Goal: Check status: Check status

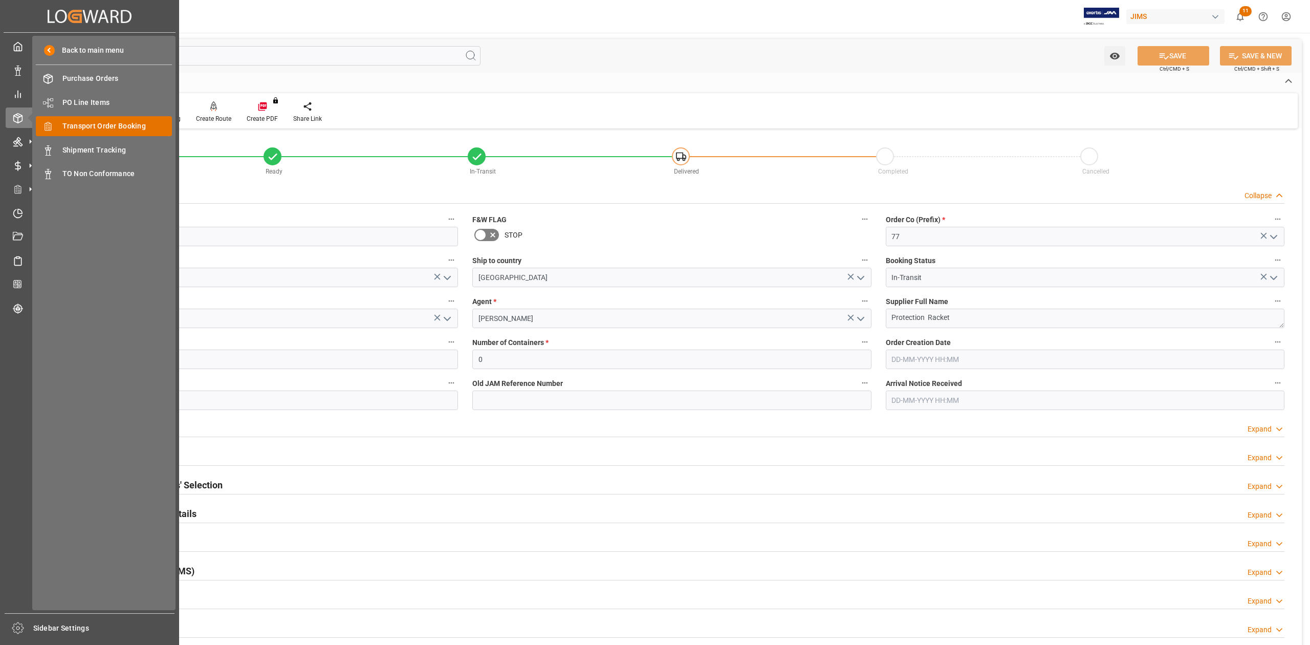
click at [118, 122] on span "Transport Order Booking" at bounding box center [117, 126] width 110 height 11
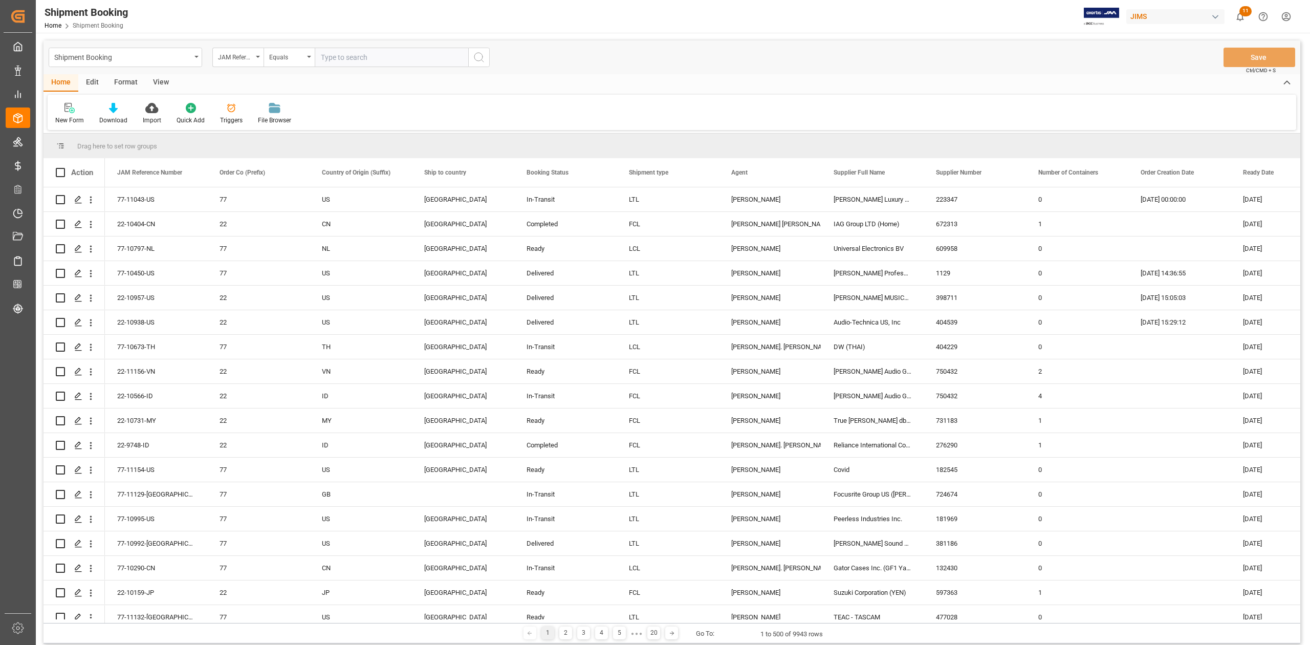
click at [363, 55] on input "text" at bounding box center [391, 57] width 153 height 19
paste input "77-10738-CN"
click at [363, 56] on input "77-10738-CN" at bounding box center [391, 57] width 153 height 19
type input "77-10738-CN"
click at [484, 56] on icon "search button" at bounding box center [479, 57] width 12 height 12
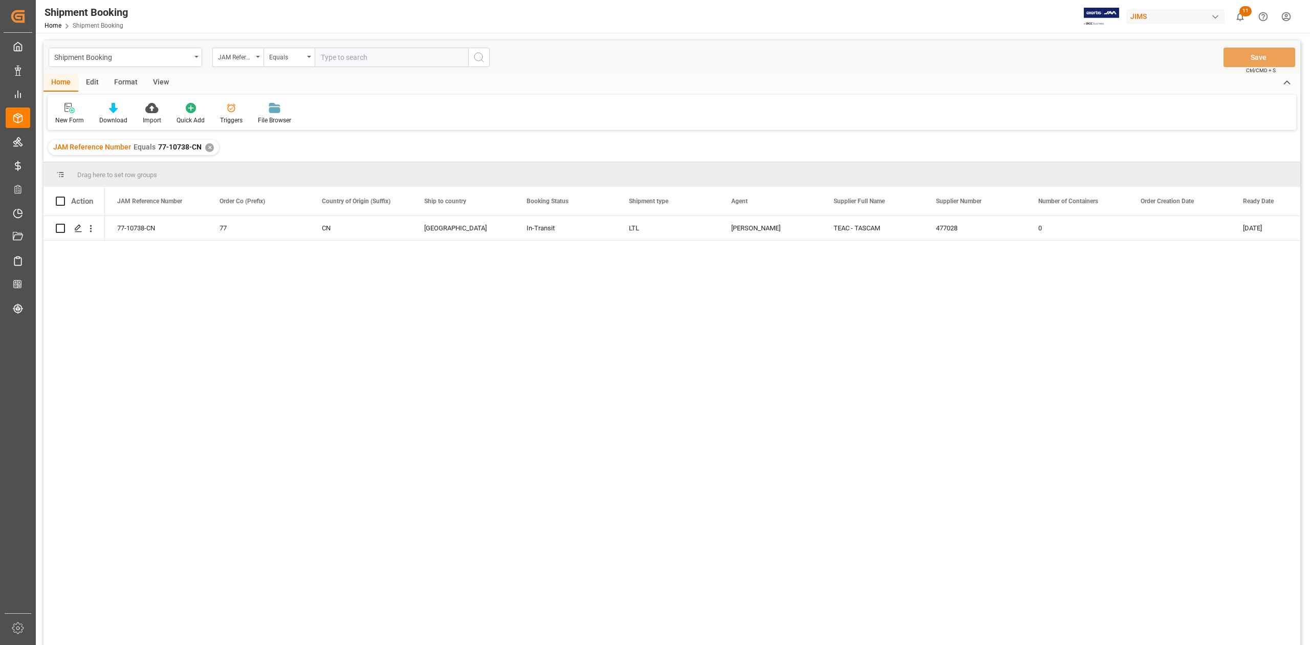
click at [209, 150] on div "✕" at bounding box center [209, 147] width 9 height 9
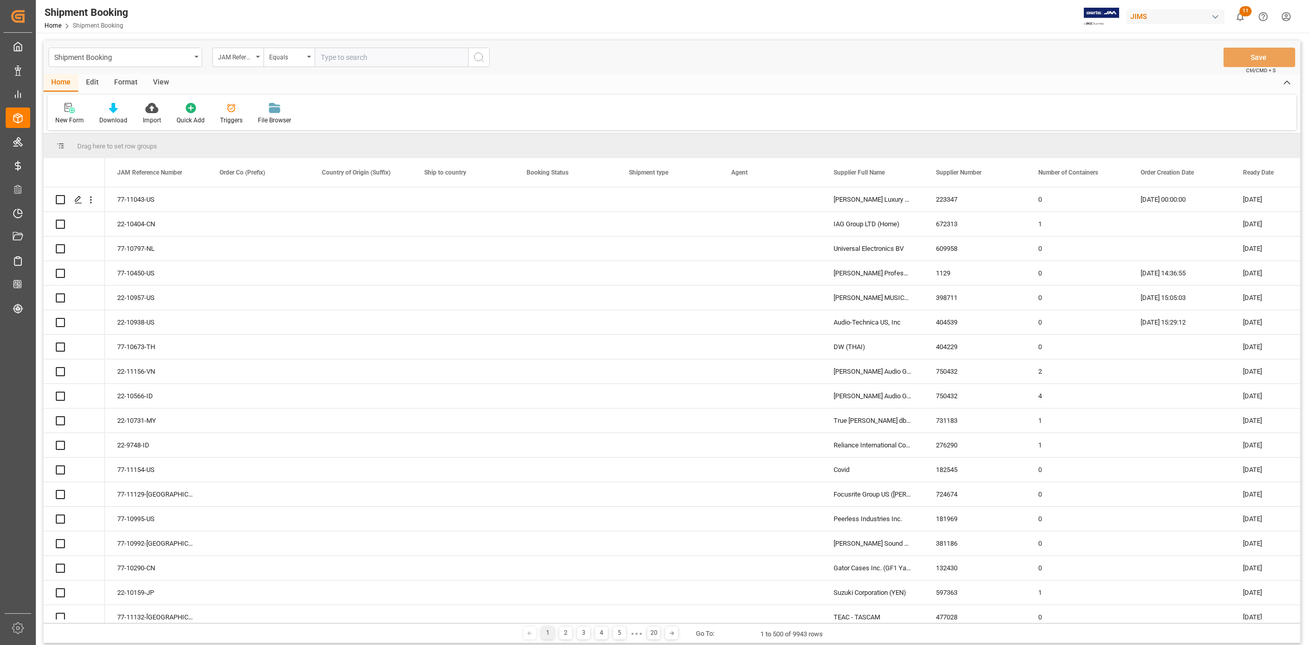
click at [438, 57] on input "text" at bounding box center [391, 57] width 153 height 19
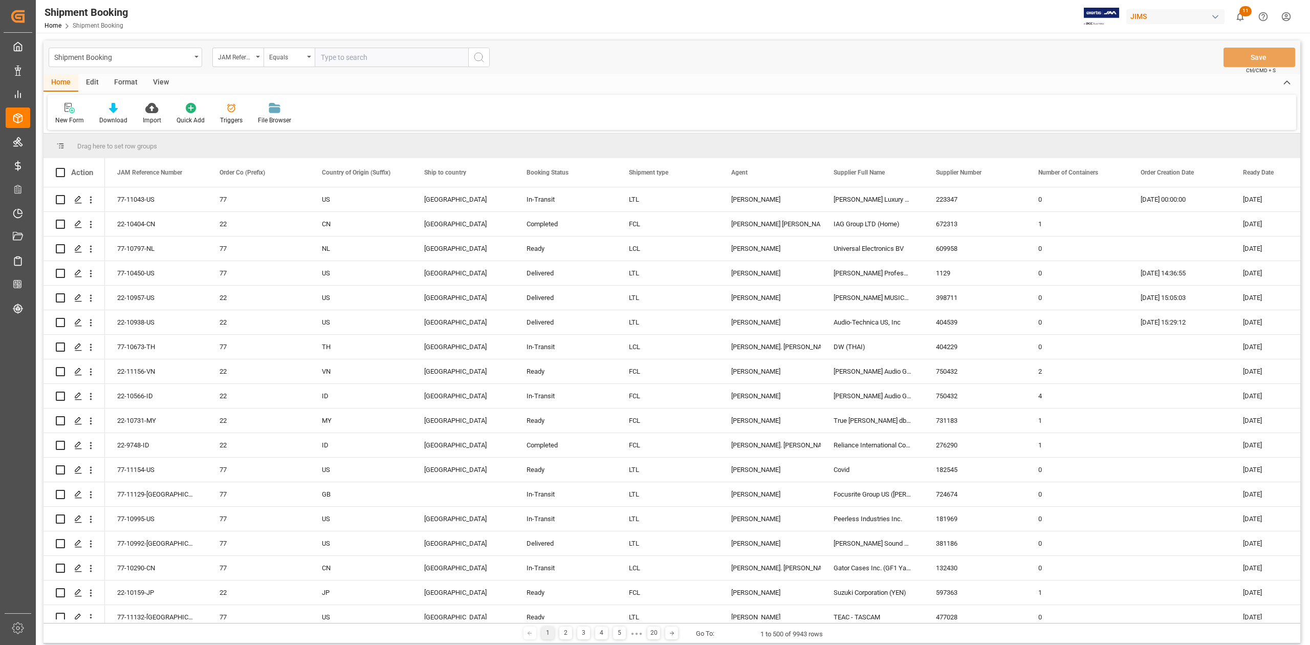
click at [423, 54] on input "text" at bounding box center [391, 57] width 153 height 19
paste input "77-11091-AT"
type input "77-11091-AT"
click at [479, 59] on icon "search button" at bounding box center [479, 57] width 12 height 12
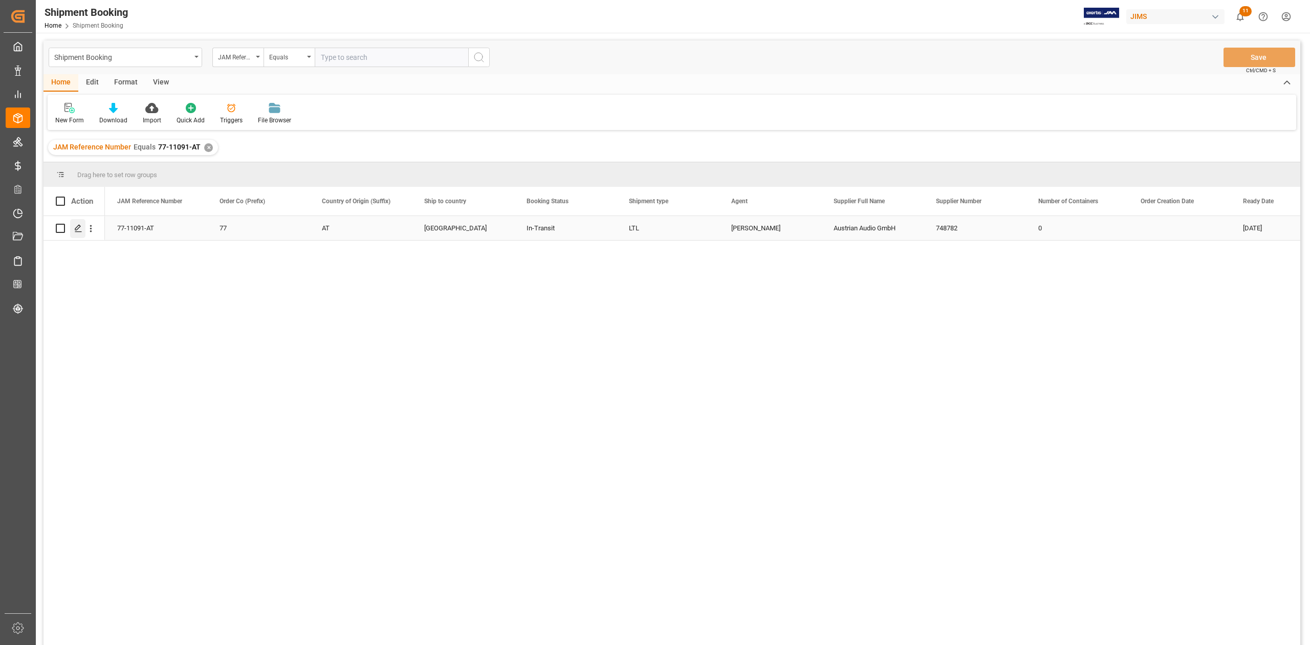
click at [80, 231] on icon "Press SPACE to select this row." at bounding box center [78, 228] width 8 height 8
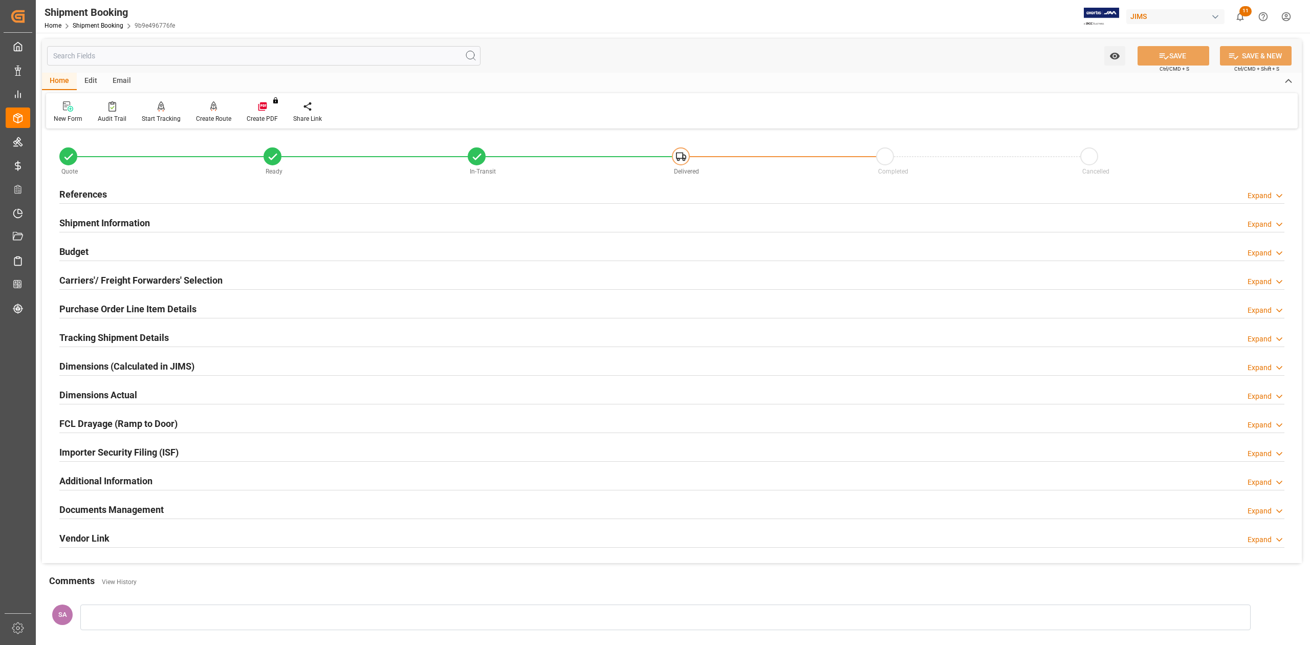
click at [139, 224] on h2 "Shipment Information" at bounding box center [104, 223] width 91 height 14
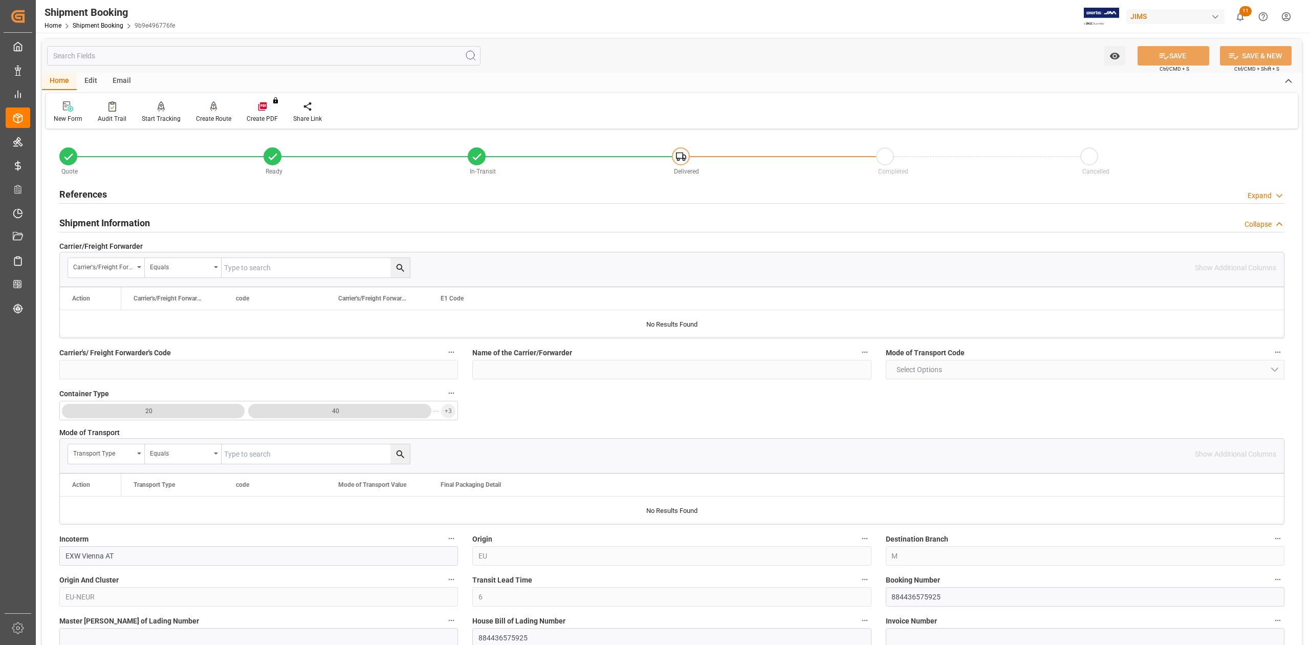
scroll to position [68, 0]
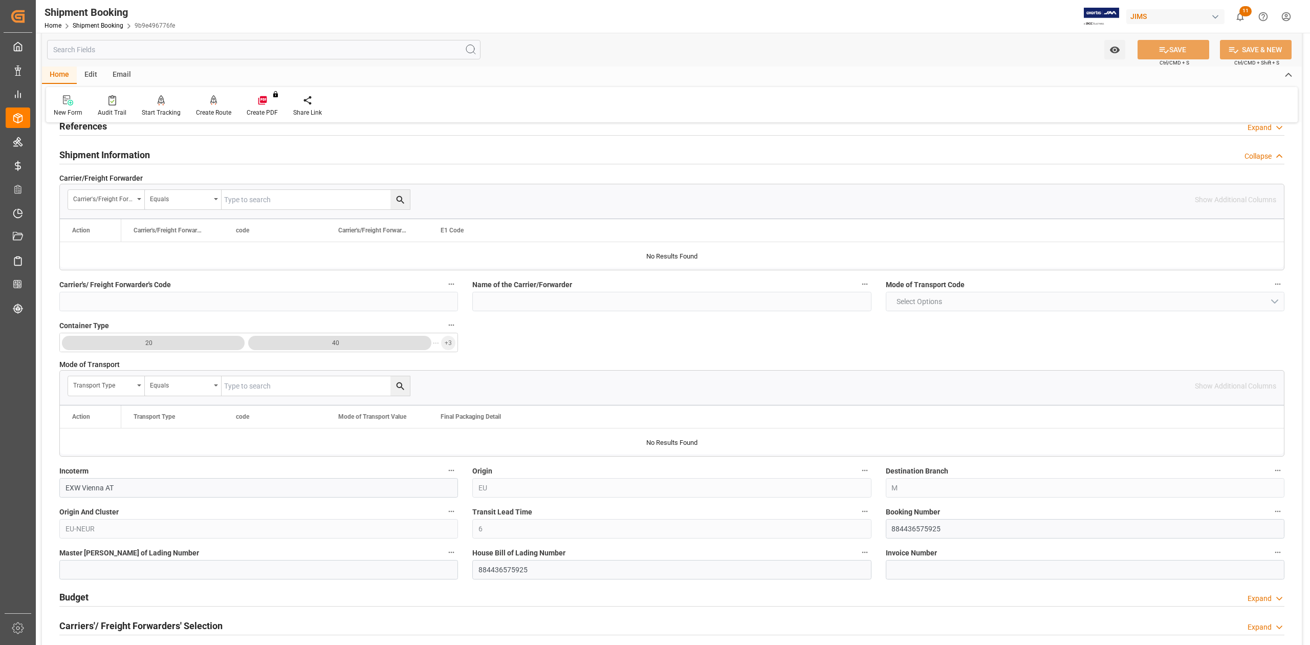
click at [144, 152] on h2 "Shipment Information" at bounding box center [104, 155] width 91 height 14
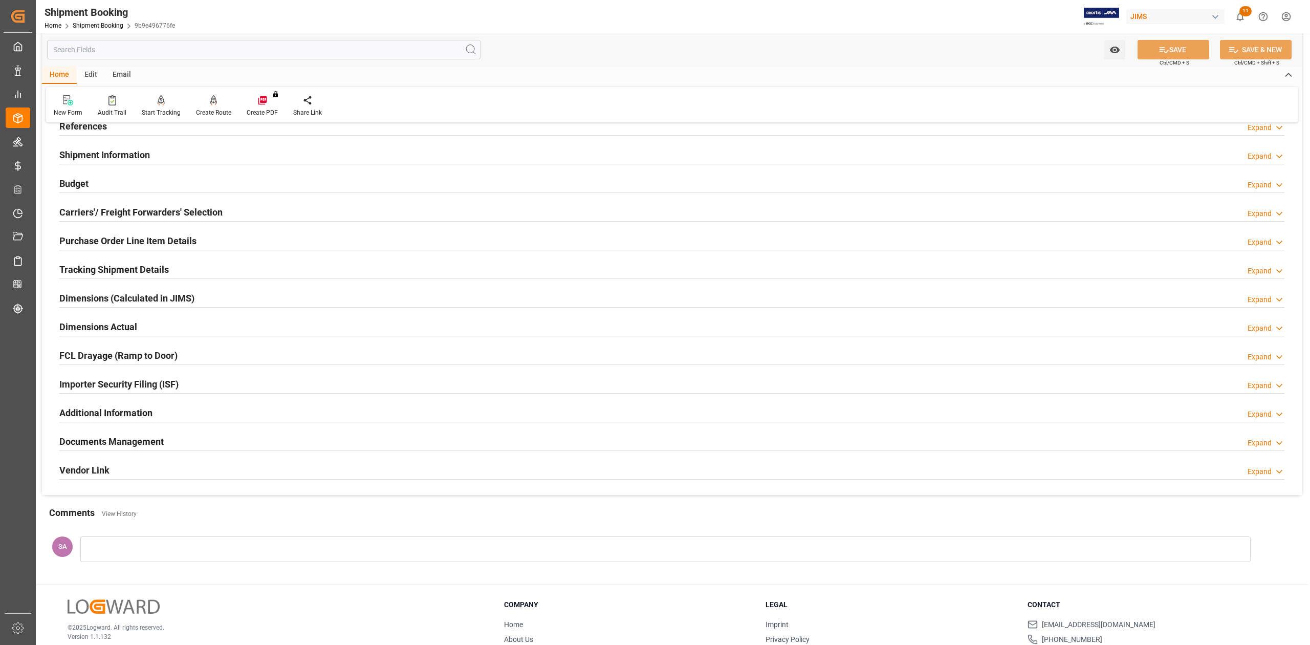
click at [157, 212] on h2 "Carriers'/ Freight Forwarders' Selection" at bounding box center [140, 212] width 163 height 14
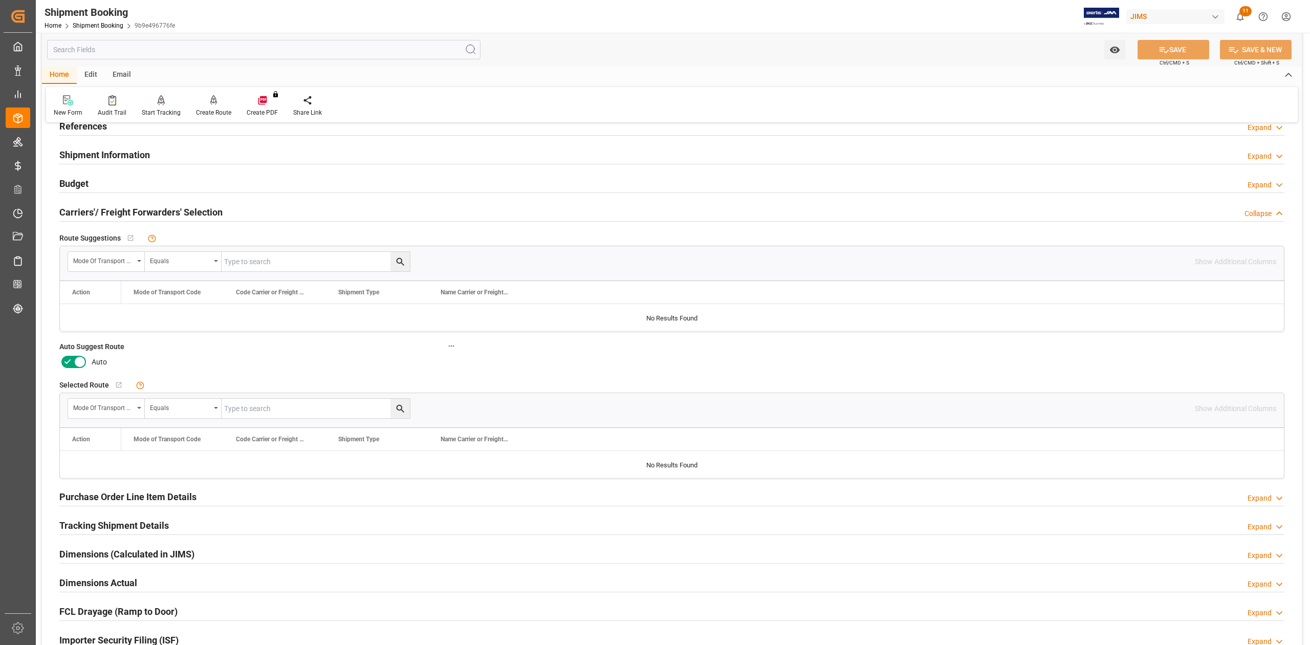
scroll to position [0, 0]
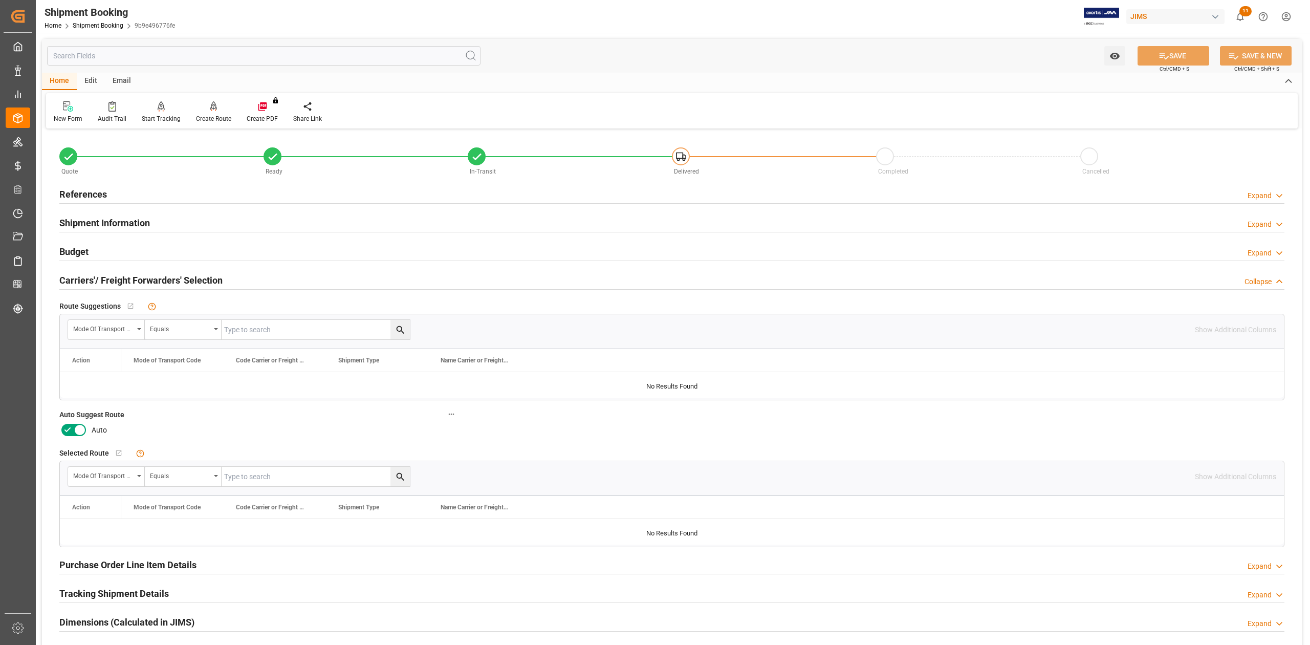
click at [80, 428] on icon at bounding box center [80, 430] width 12 height 12
click at [0, 0] on input "checkbox" at bounding box center [0, 0] width 0 height 0
click at [1169, 48] on button "SAVE" at bounding box center [1173, 55] width 72 height 19
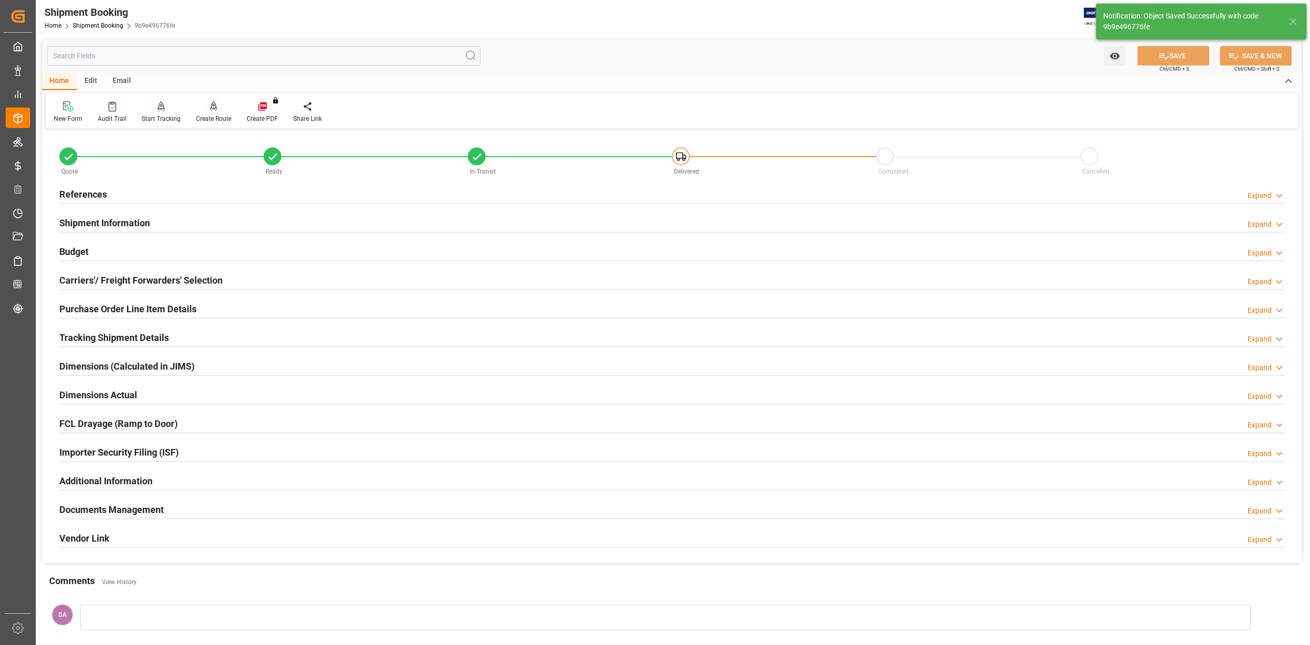
click at [209, 115] on div "Create Route" at bounding box center [213, 118] width 35 height 9
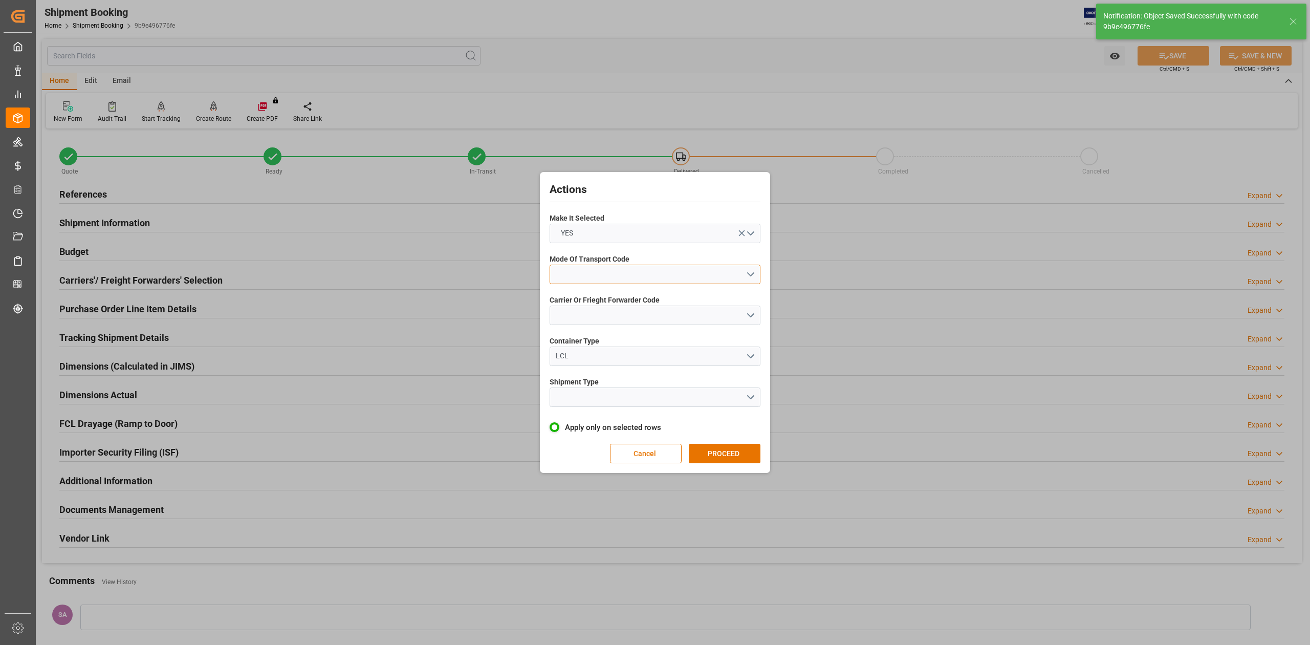
click at [645, 275] on button "open menu" at bounding box center [655, 274] width 211 height 19
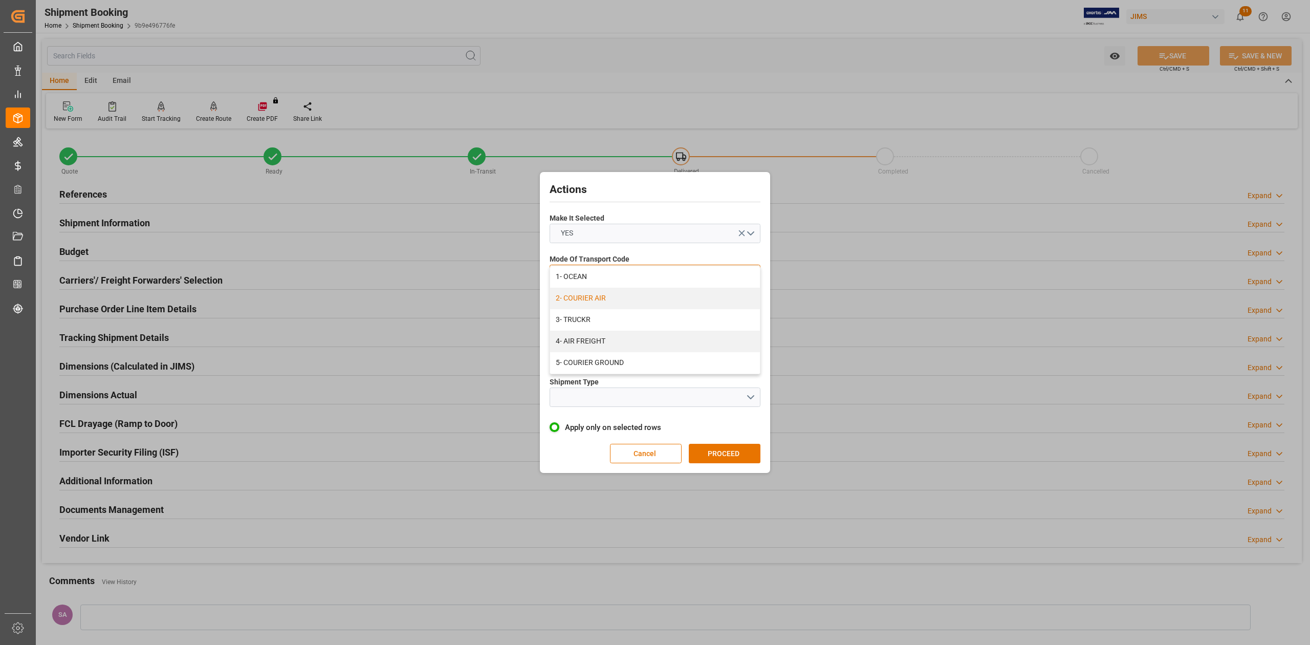
click at [633, 298] on div "2- COURIER AIR" at bounding box center [655, 298] width 210 height 21
click at [613, 321] on button "open menu" at bounding box center [655, 314] width 211 height 19
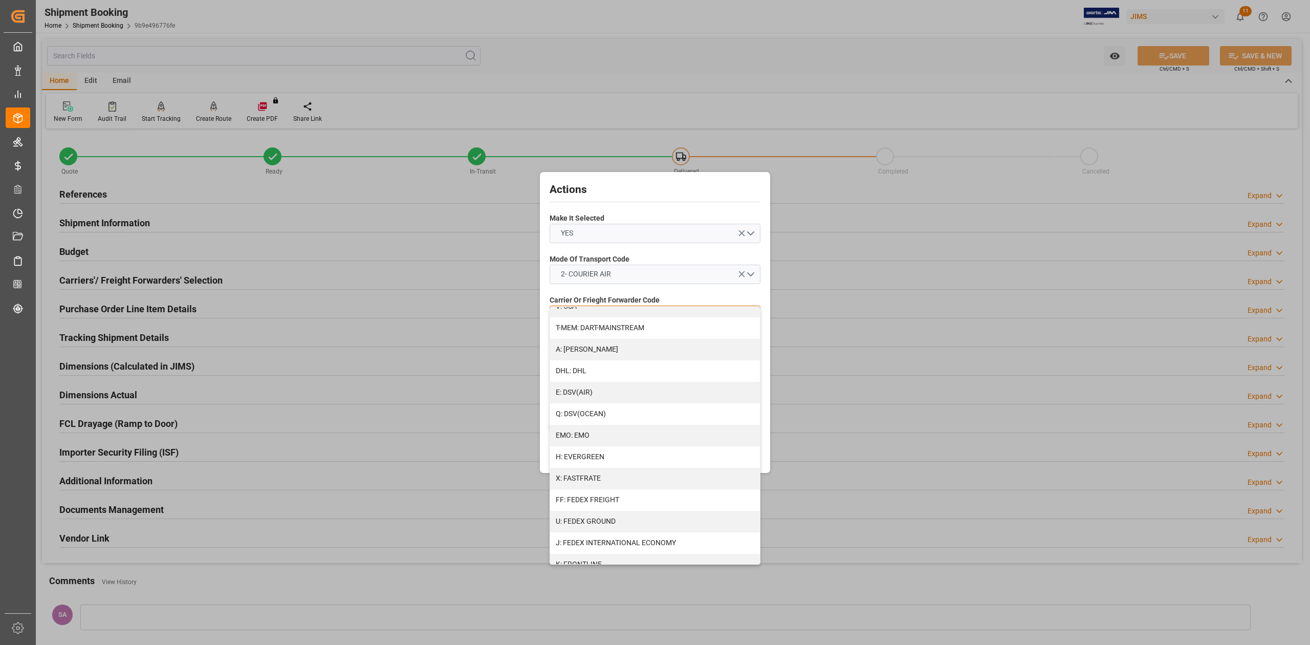
scroll to position [136, 0]
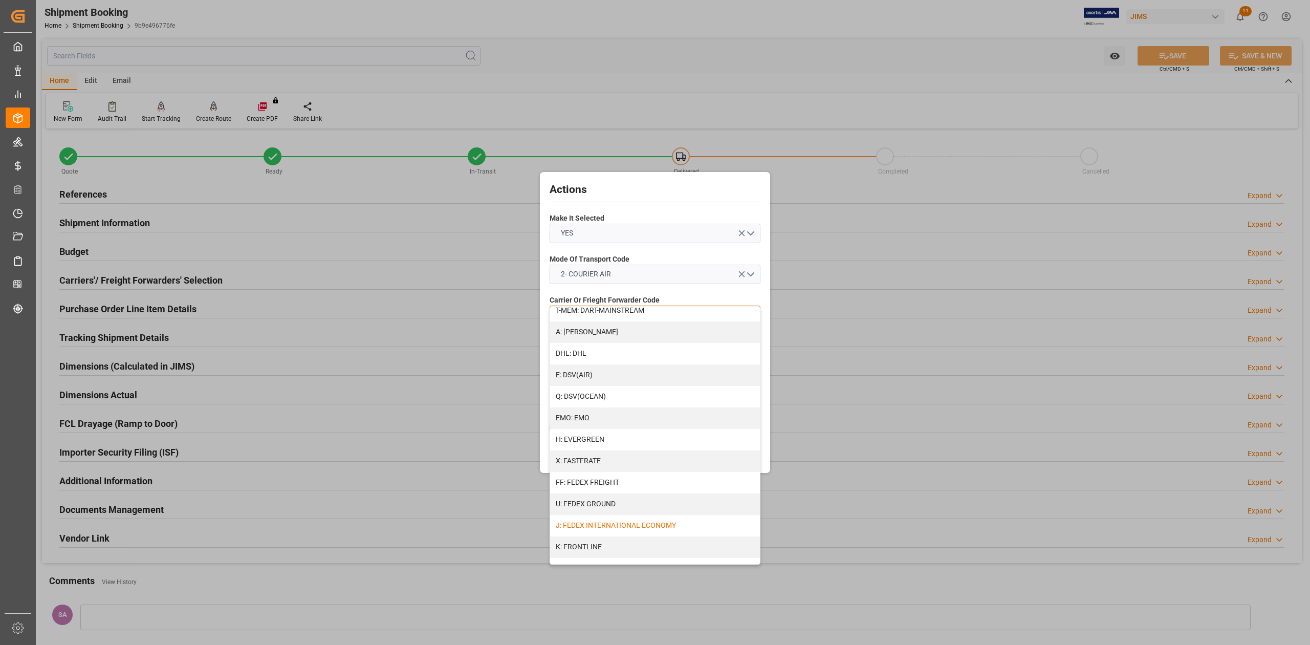
click at [644, 524] on div "J: FEDEX INTERNATIONAL ECONOMY" at bounding box center [655, 525] width 210 height 21
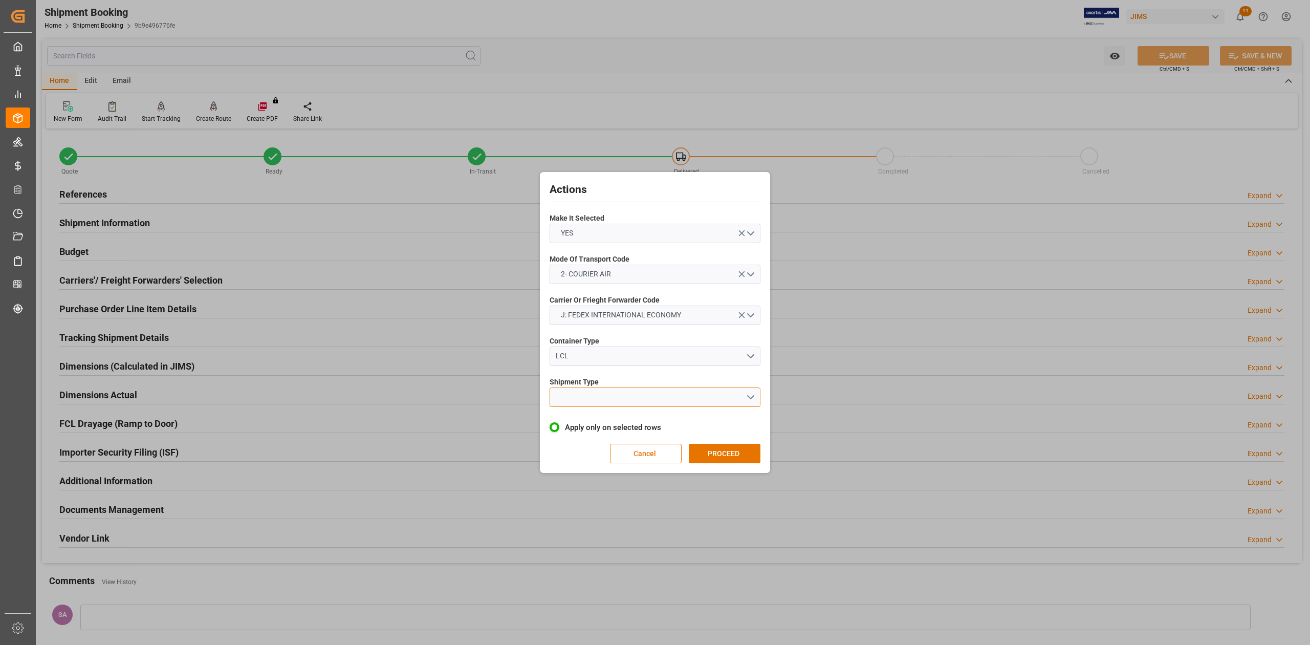
click at [605, 404] on button "open menu" at bounding box center [655, 396] width 211 height 19
click at [603, 355] on div "LCL" at bounding box center [651, 355] width 190 height 11
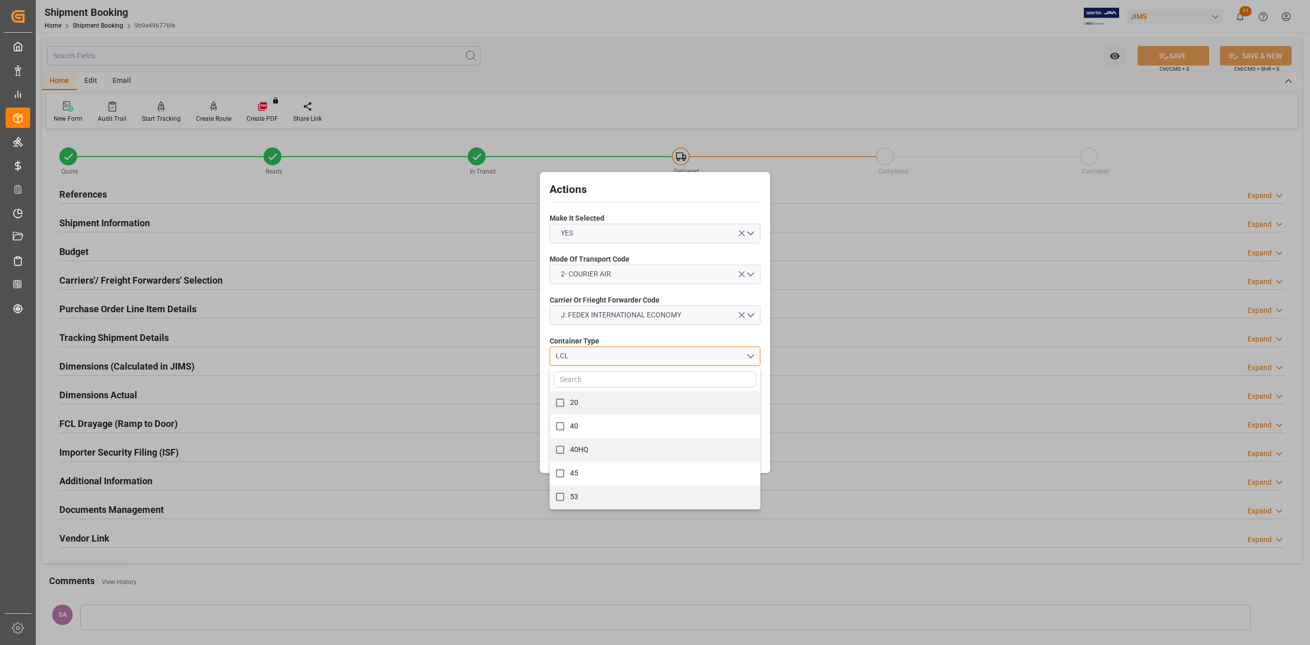
click at [603, 355] on div "LCL" at bounding box center [651, 355] width 190 height 11
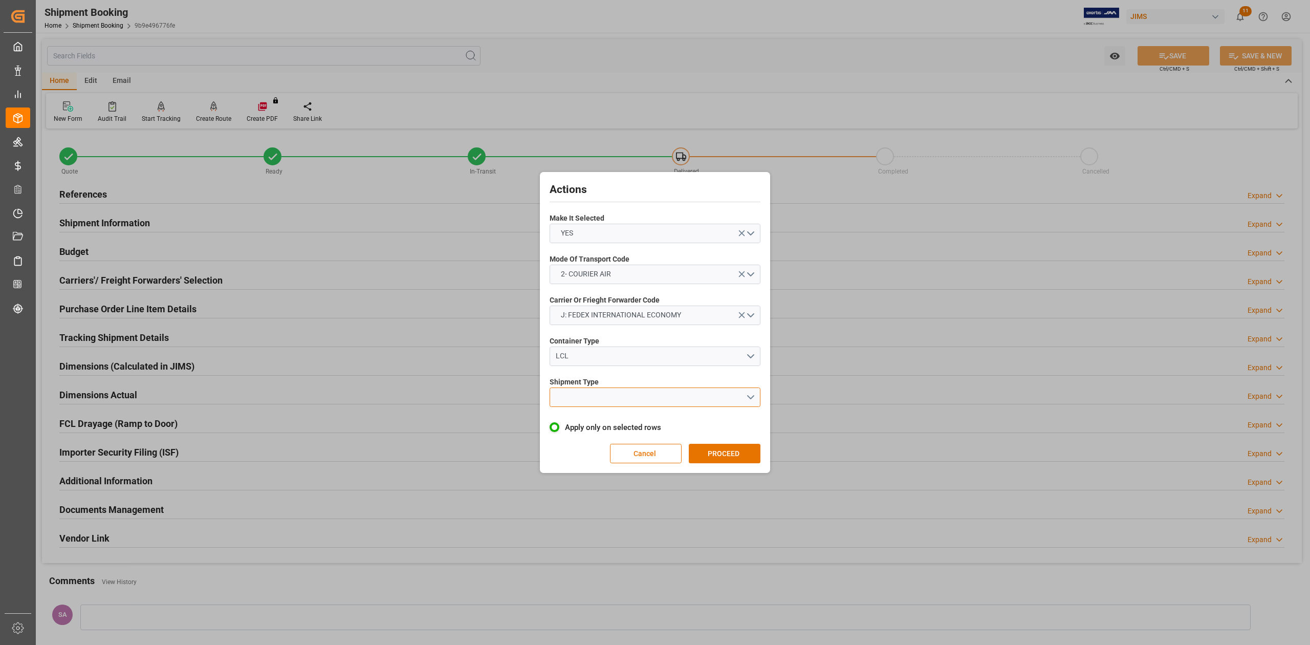
click at [598, 395] on button "open menu" at bounding box center [655, 396] width 211 height 19
click at [596, 404] on div "LTL" at bounding box center [655, 399] width 210 height 21
click at [736, 458] on button "PROCEED" at bounding box center [725, 453] width 72 height 19
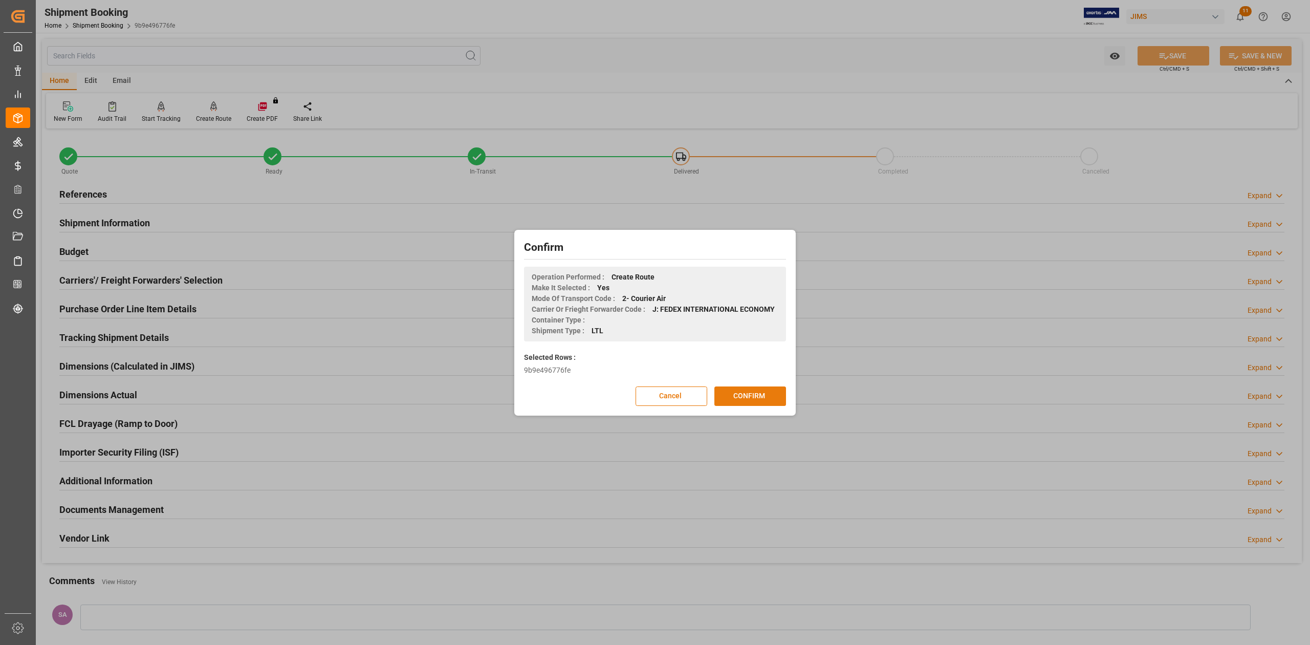
click at [737, 400] on button "CONFIRM" at bounding box center [750, 395] width 72 height 19
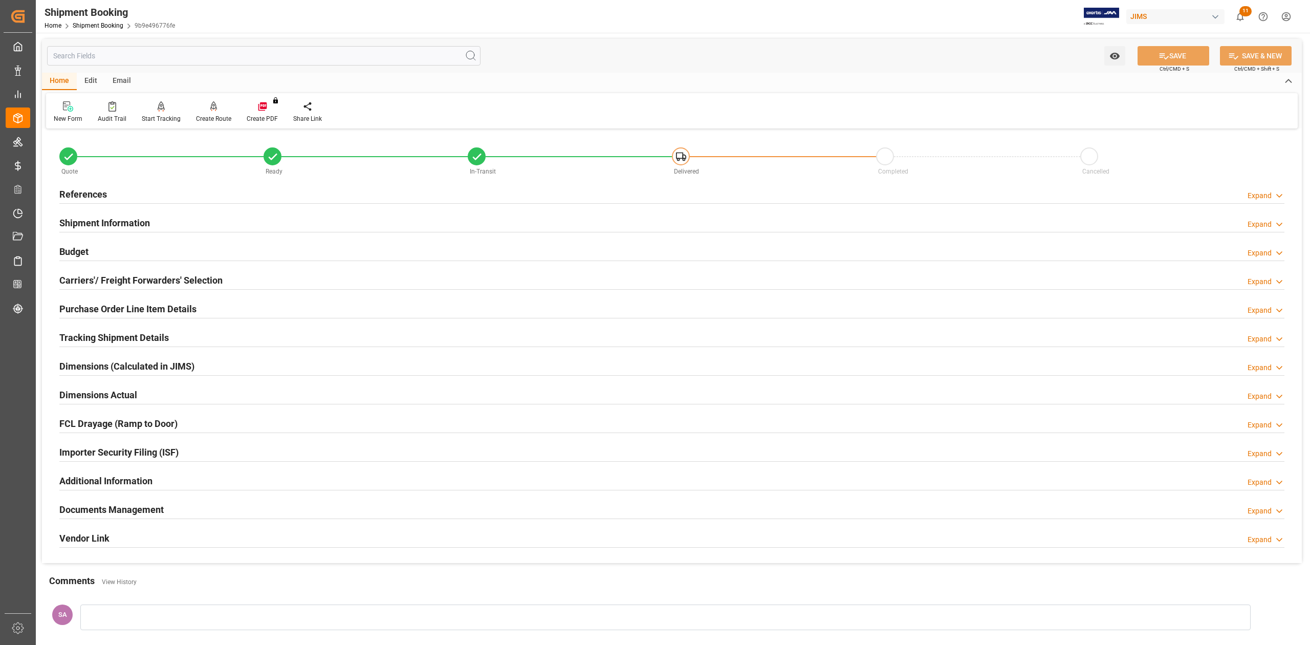
click at [90, 191] on h2 "References" at bounding box center [83, 194] width 48 height 14
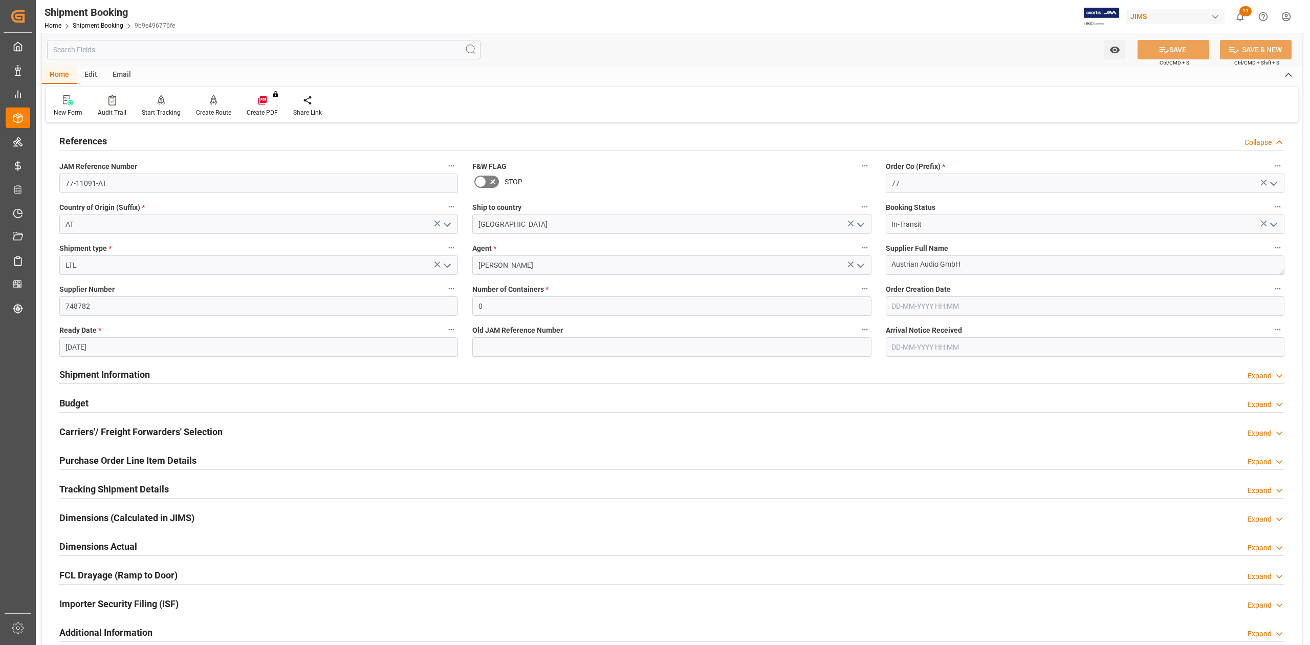
scroll to position [136, 0]
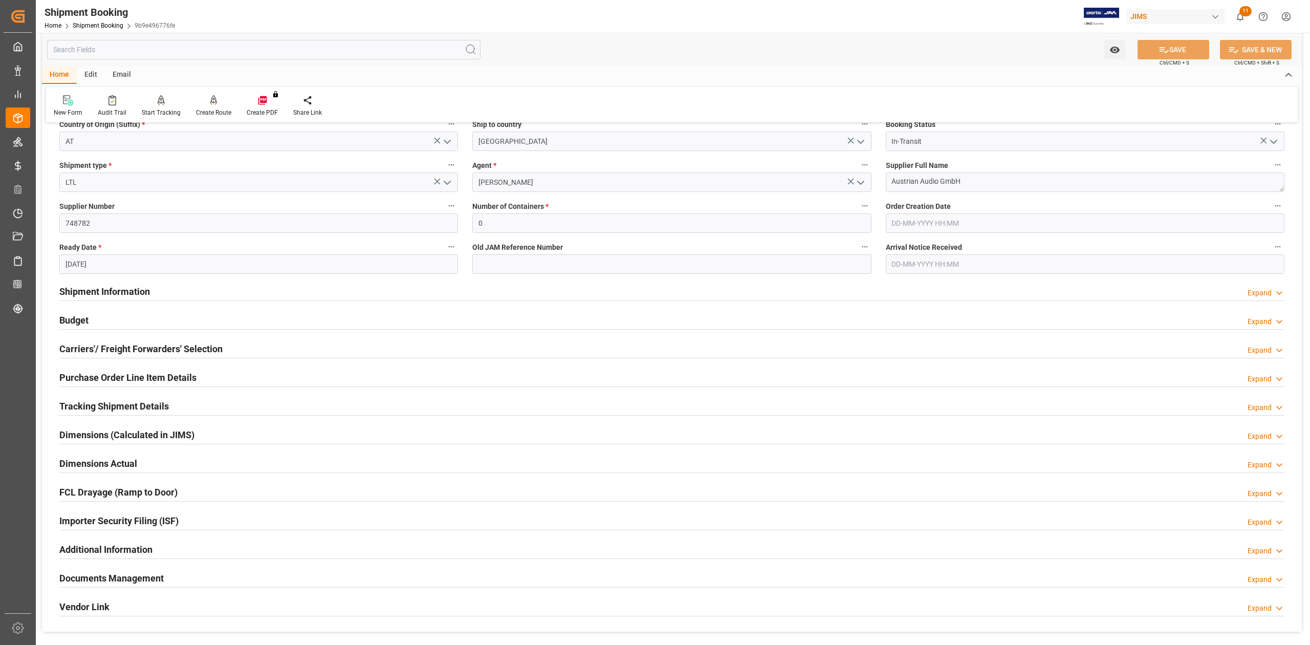
click at [158, 580] on h2 "Documents Management" at bounding box center [111, 578] width 104 height 14
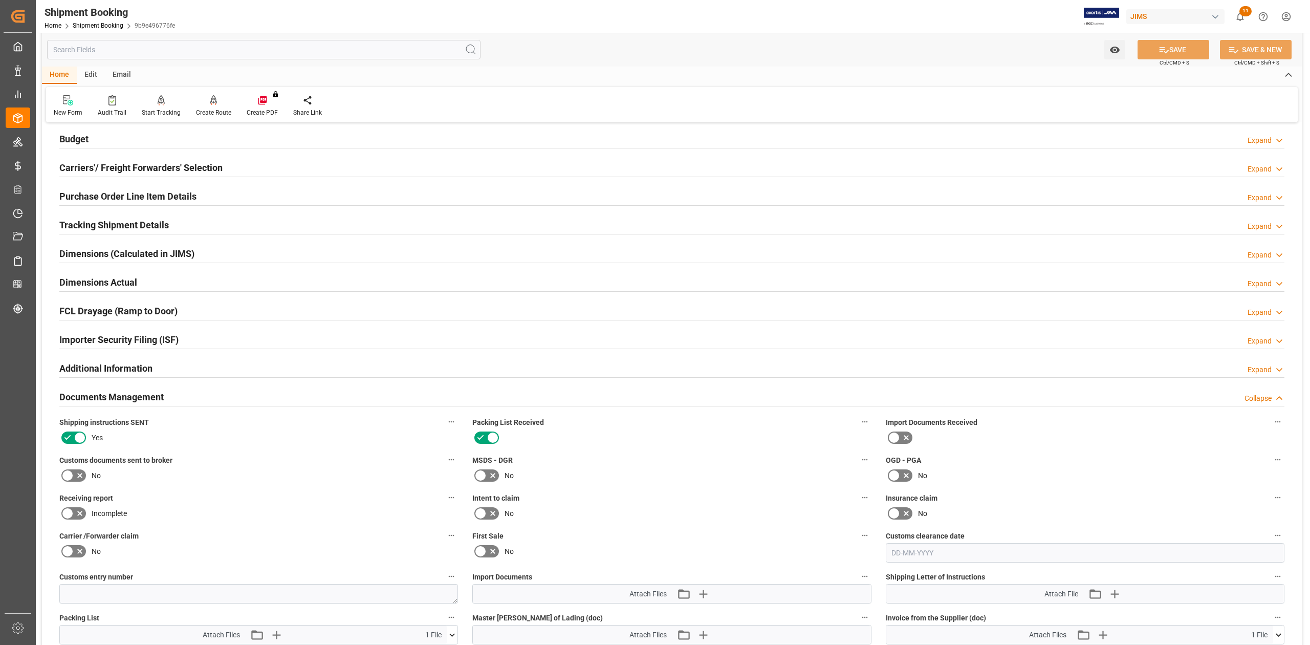
scroll to position [341, 0]
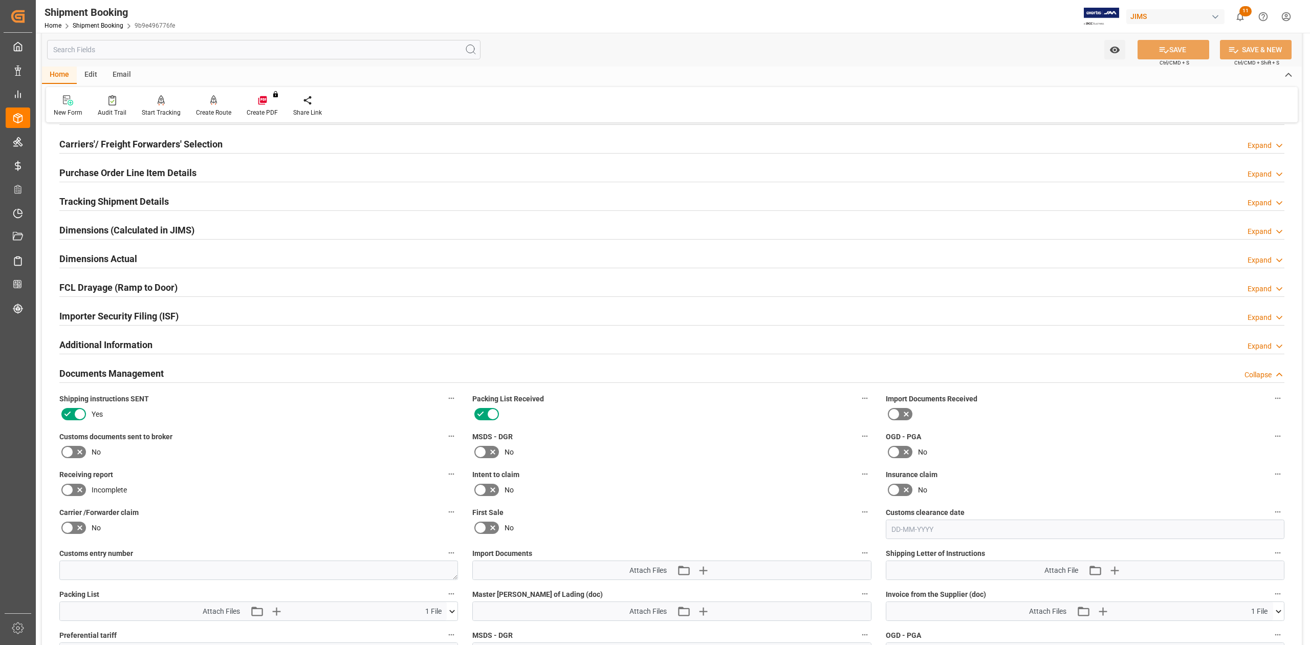
click at [68, 451] on icon at bounding box center [67, 451] width 6 height 5
click at [0, 0] on input "checkbox" at bounding box center [0, 0] width 0 height 0
click at [1183, 50] on button "SAVE" at bounding box center [1173, 49] width 72 height 19
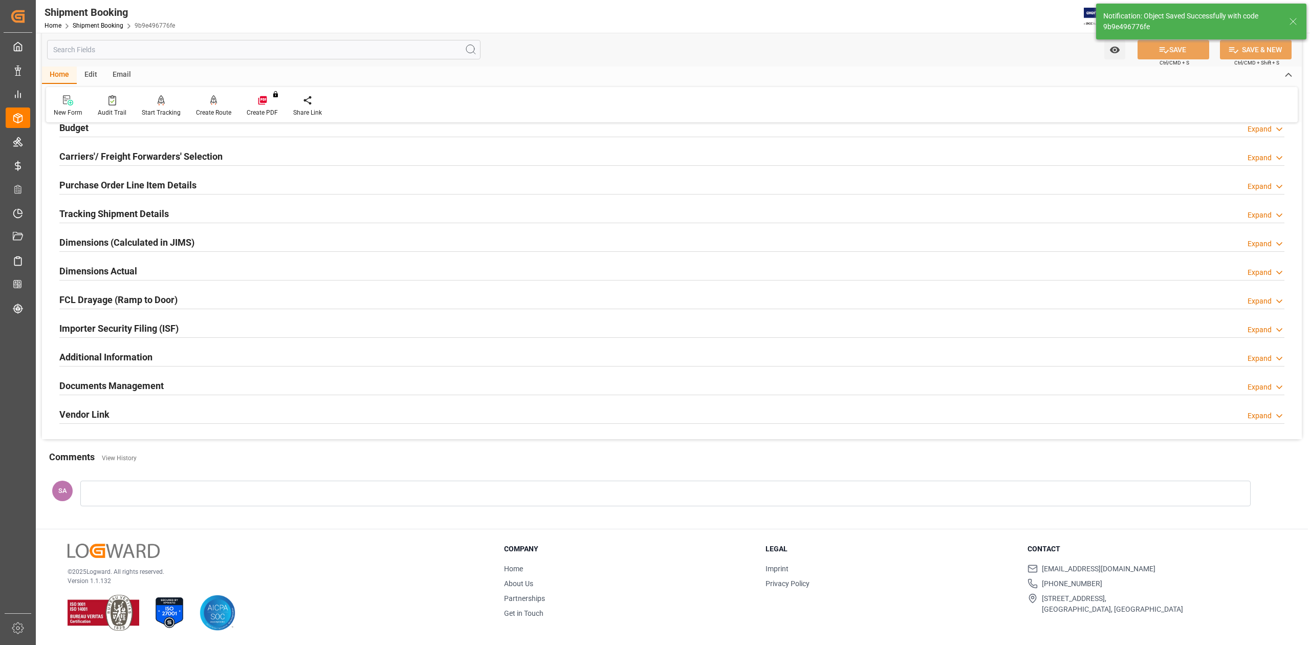
scroll to position [125, 0]
drag, startPoint x: 148, startPoint y: 382, endPoint x: 155, endPoint y: 383, distance: 6.2
click at [148, 382] on h2 "Documents Management" at bounding box center [111, 386] width 104 height 14
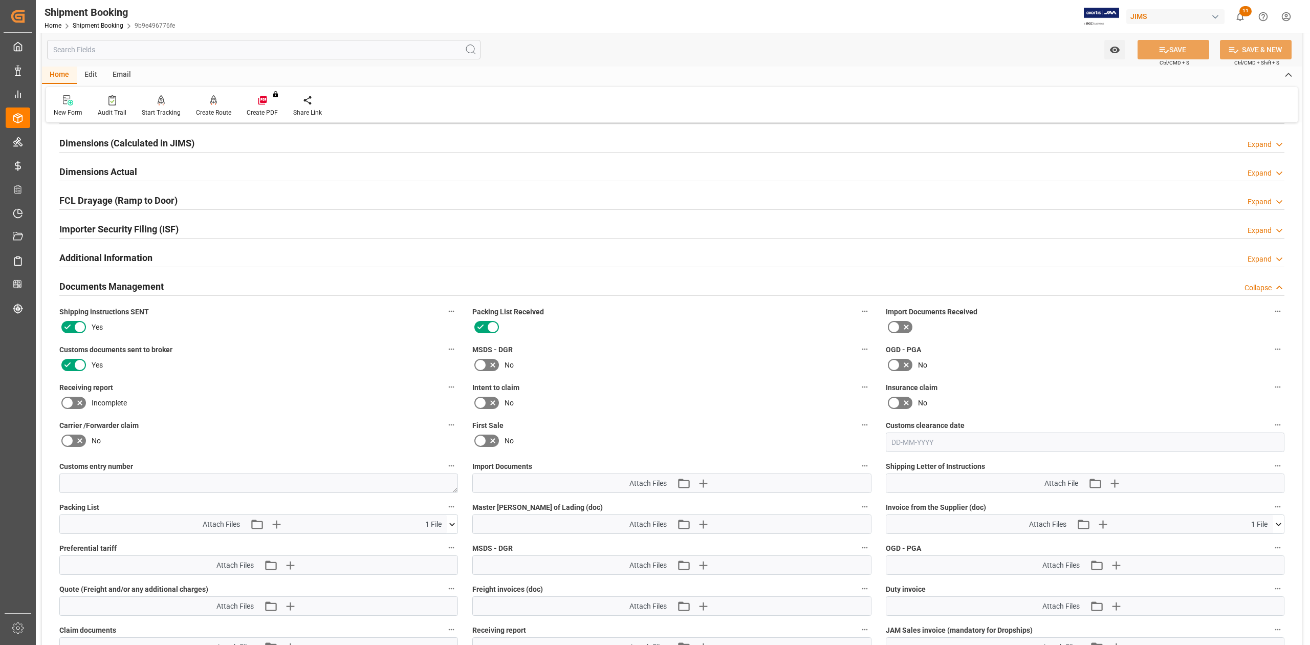
scroll to position [409, 0]
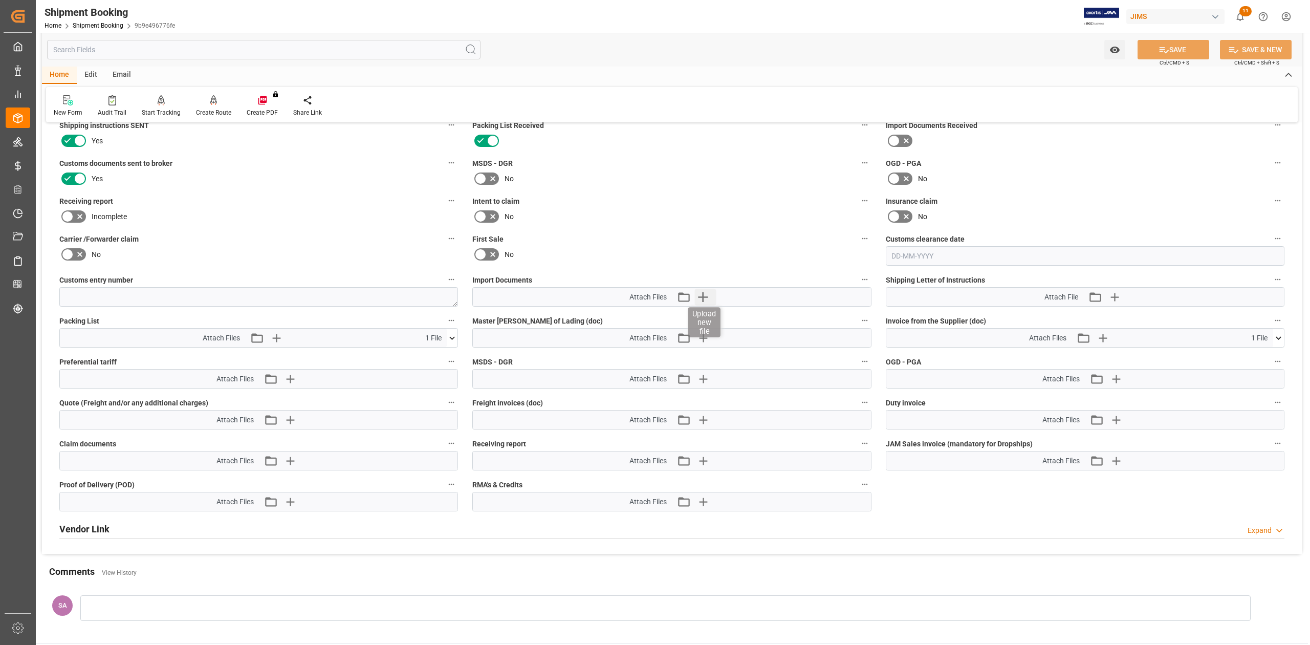
click at [705, 301] on icon "button" at bounding box center [702, 297] width 16 height 16
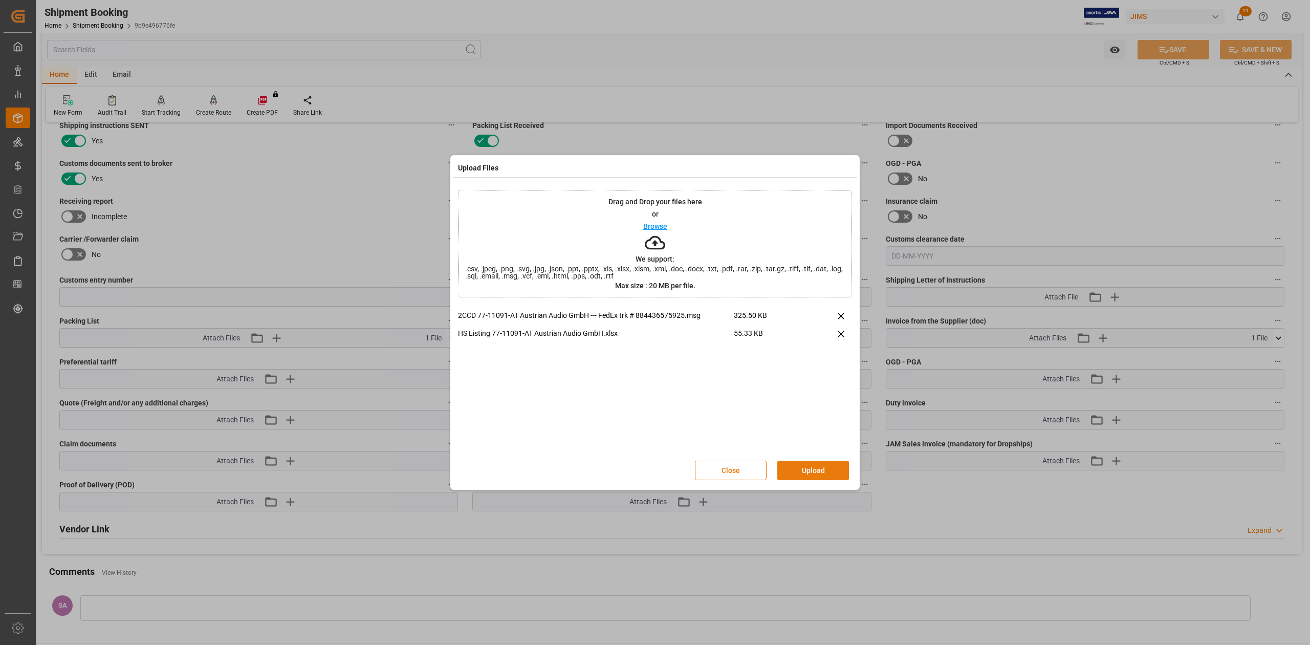
click at [807, 471] on button "Upload" at bounding box center [813, 469] width 72 height 19
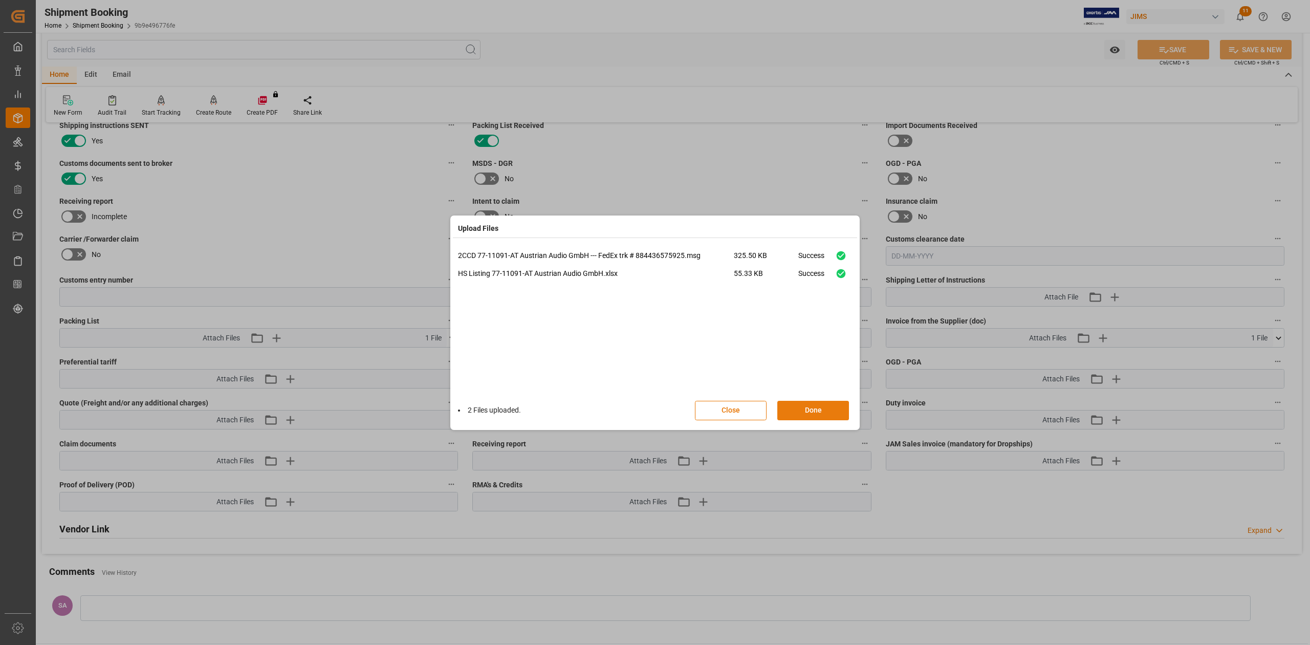
click at [794, 414] on button "Done" at bounding box center [813, 410] width 72 height 19
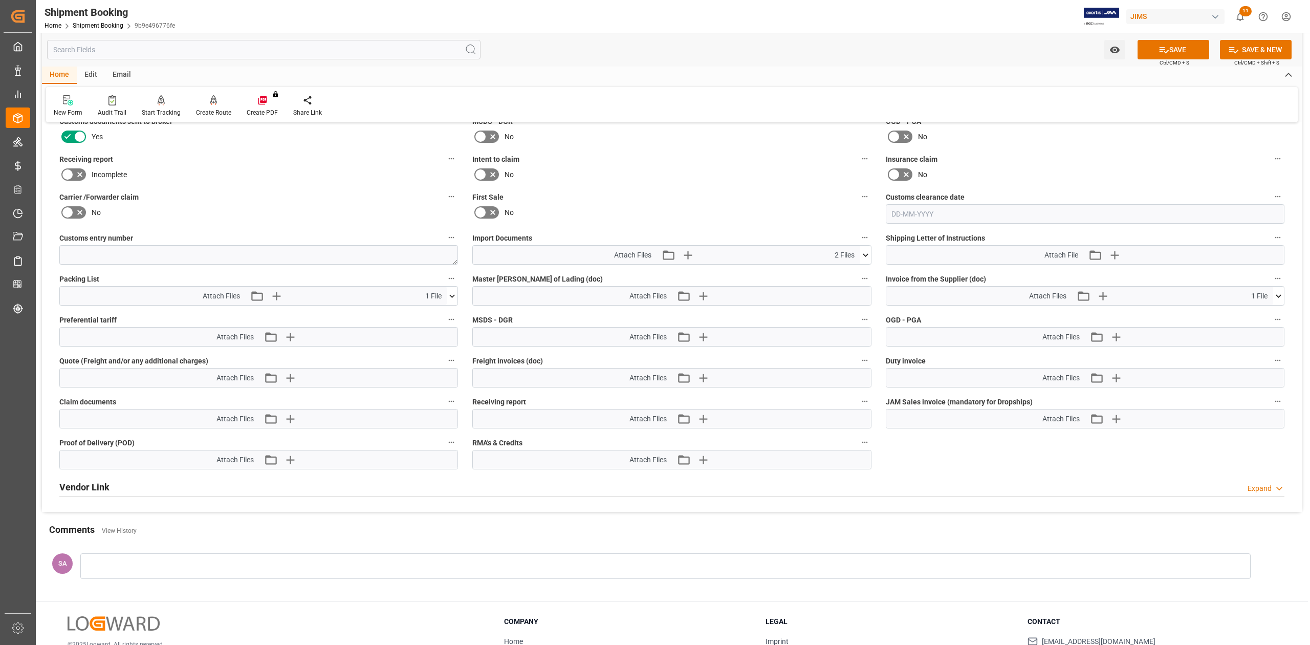
scroll to position [526, 0]
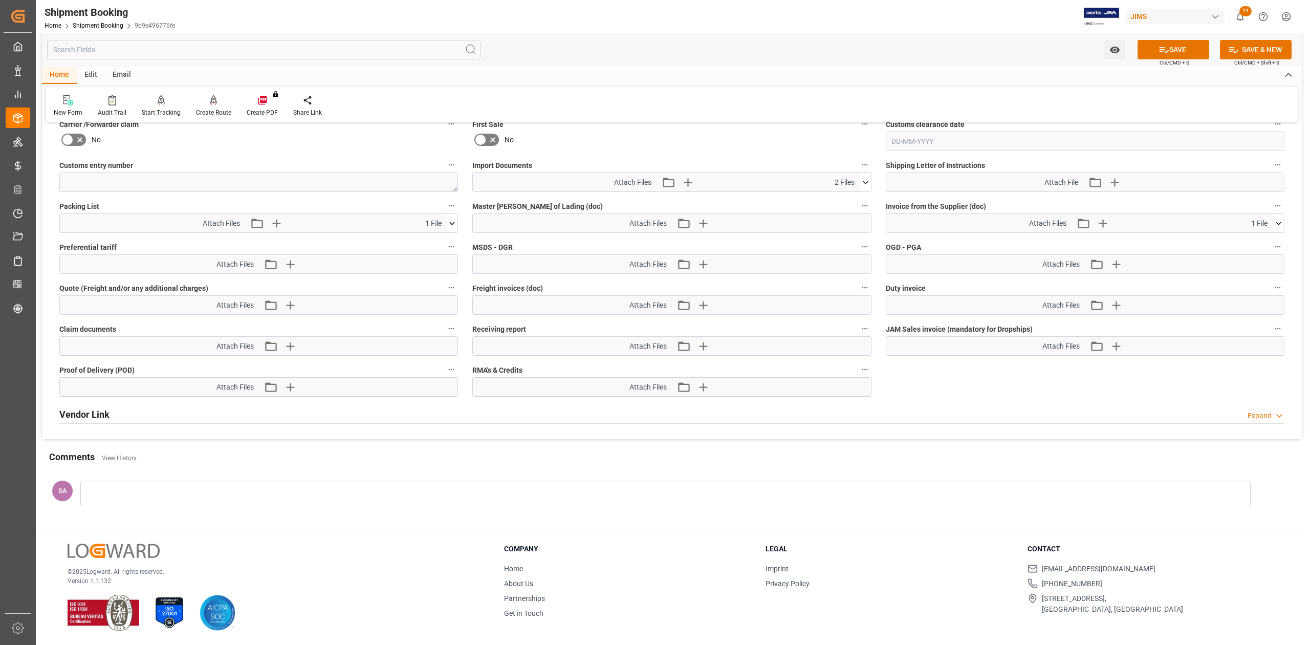
click at [866, 183] on icon at bounding box center [865, 182] width 11 height 11
click at [1174, 46] on button "SAVE" at bounding box center [1173, 49] width 72 height 19
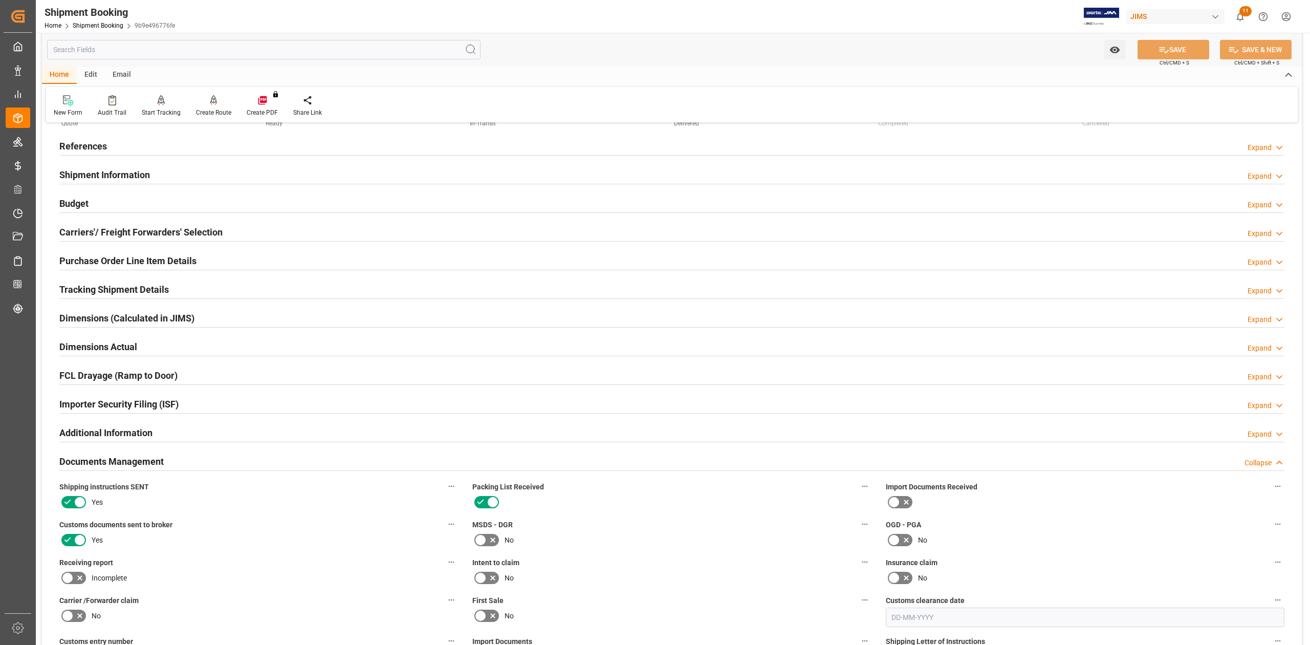
scroll to position [0, 0]
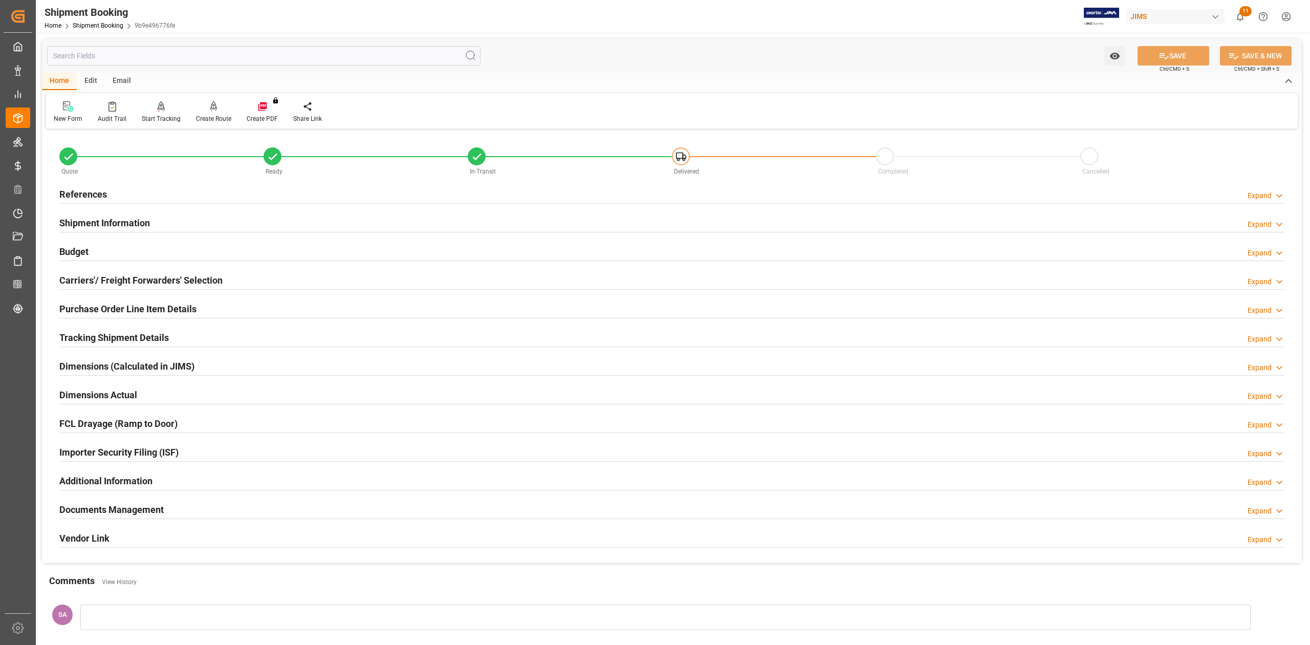
click at [142, 217] on h2 "Shipment Information" at bounding box center [104, 223] width 91 height 14
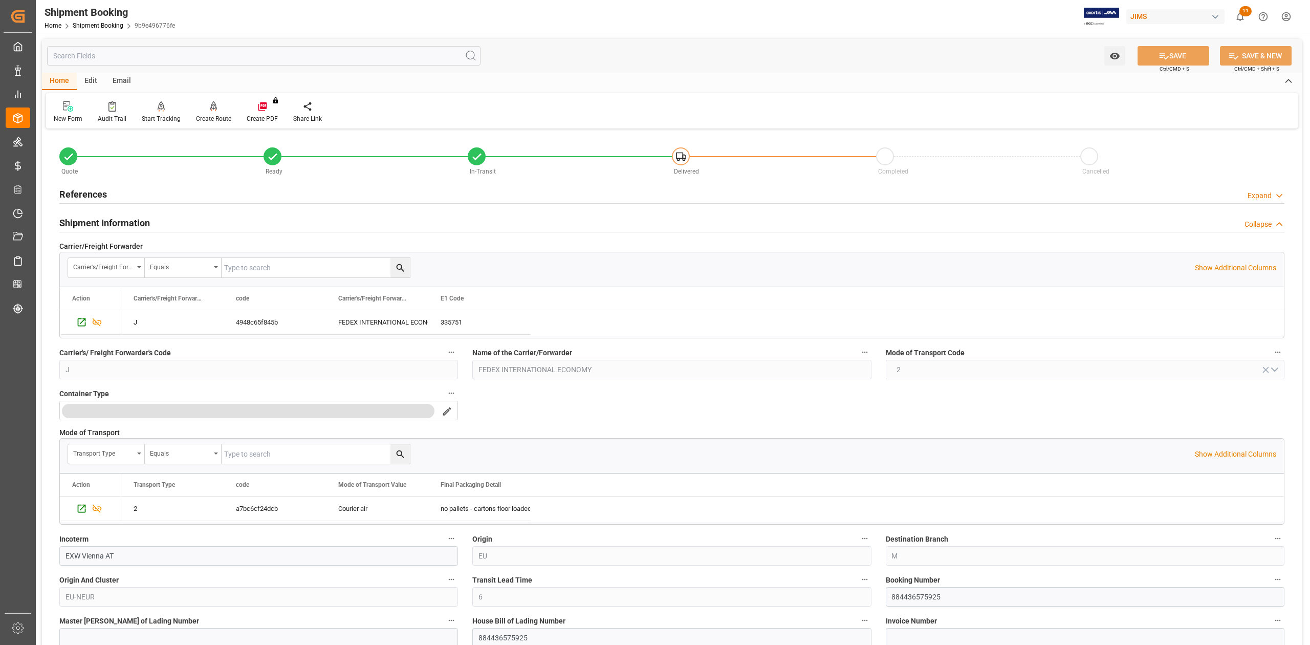
click at [142, 217] on h2 "Shipment Information" at bounding box center [104, 223] width 91 height 14
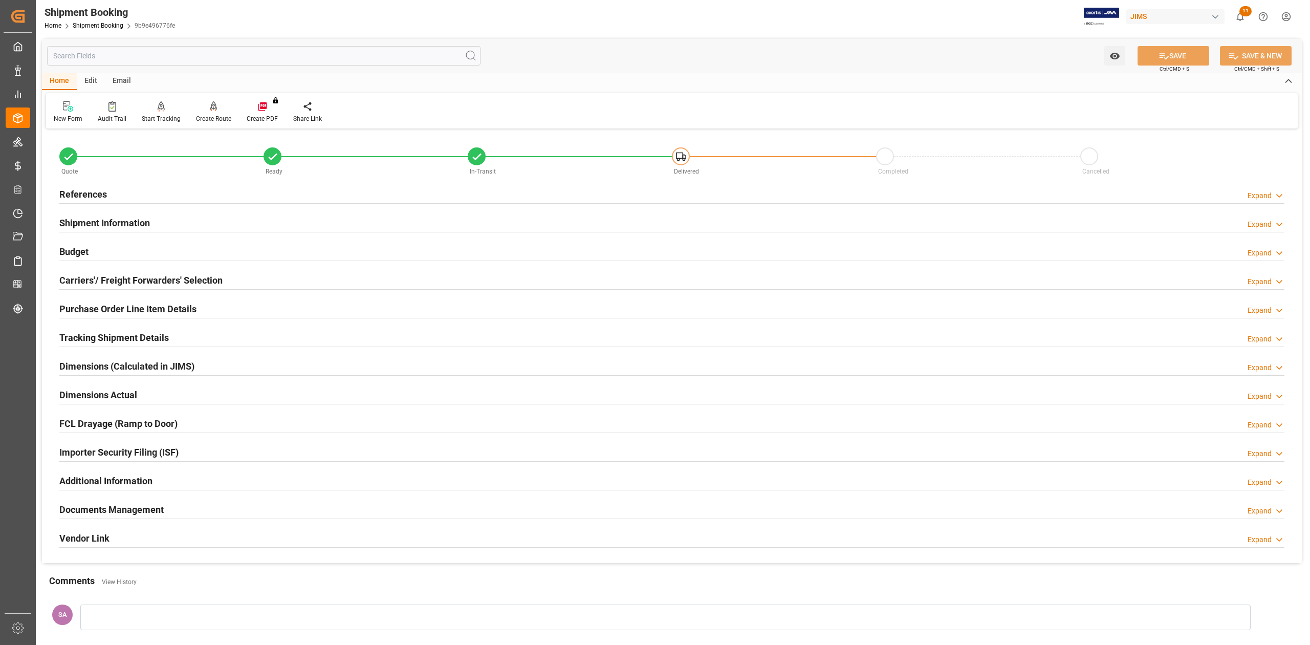
drag, startPoint x: 80, startPoint y: 189, endPoint x: 91, endPoint y: 193, distance: 11.0
click at [80, 189] on h2 "References" at bounding box center [83, 194] width 48 height 14
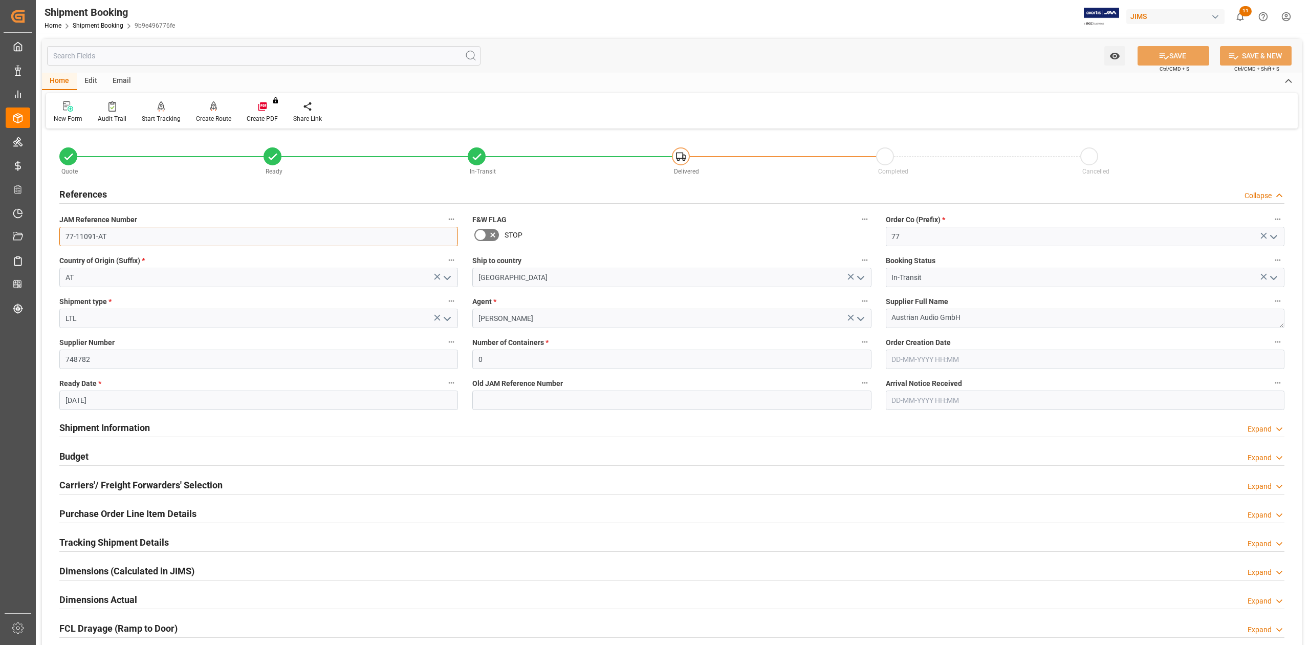
click at [129, 239] on input "77-11091-AT" at bounding box center [258, 236] width 399 height 19
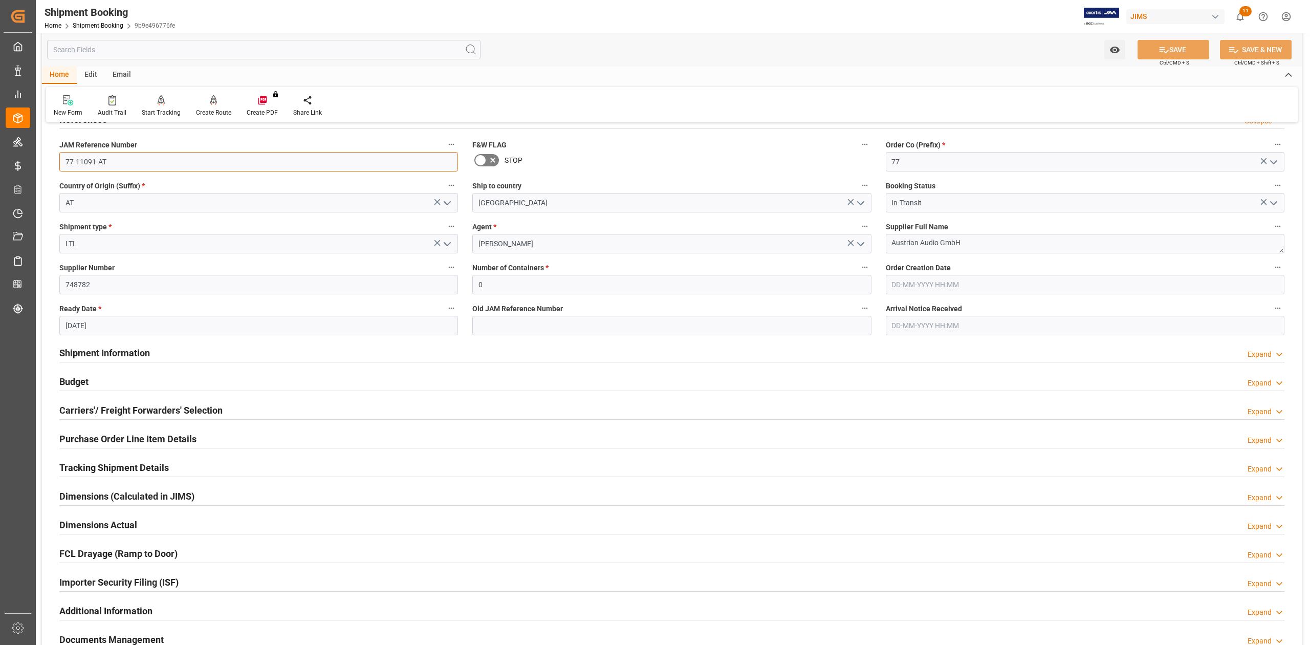
scroll to position [205, 0]
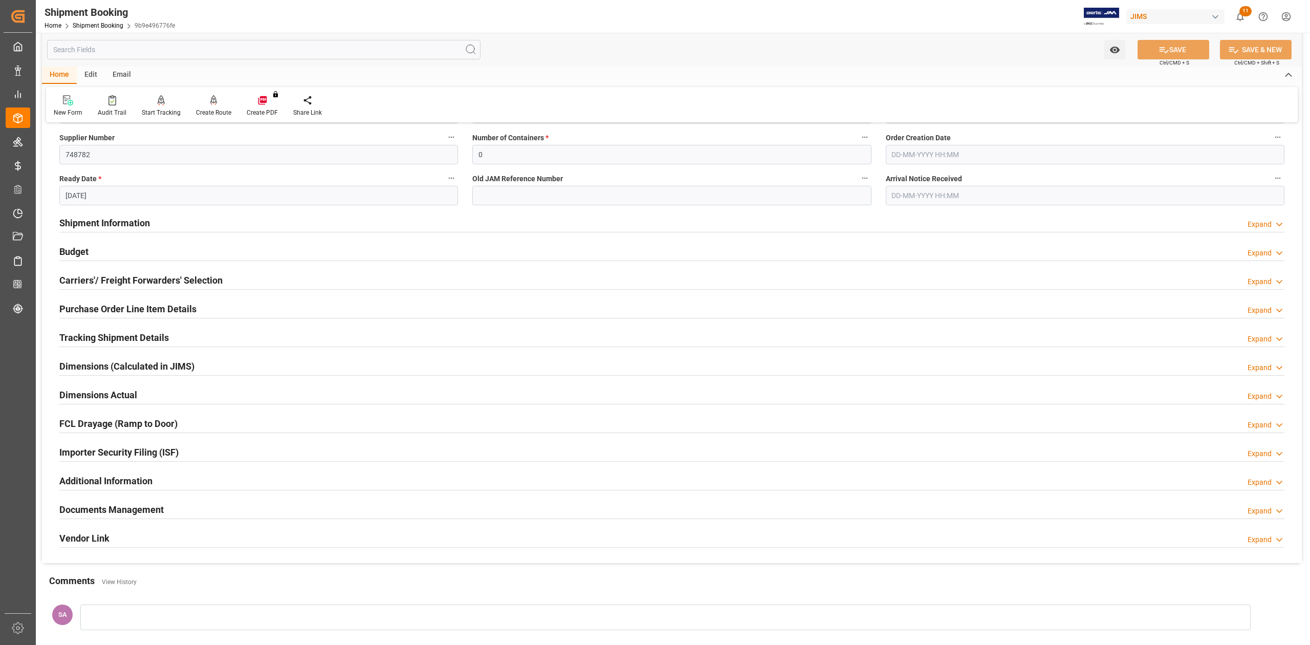
click at [136, 336] on h2 "Tracking Shipment Details" at bounding box center [113, 338] width 109 height 14
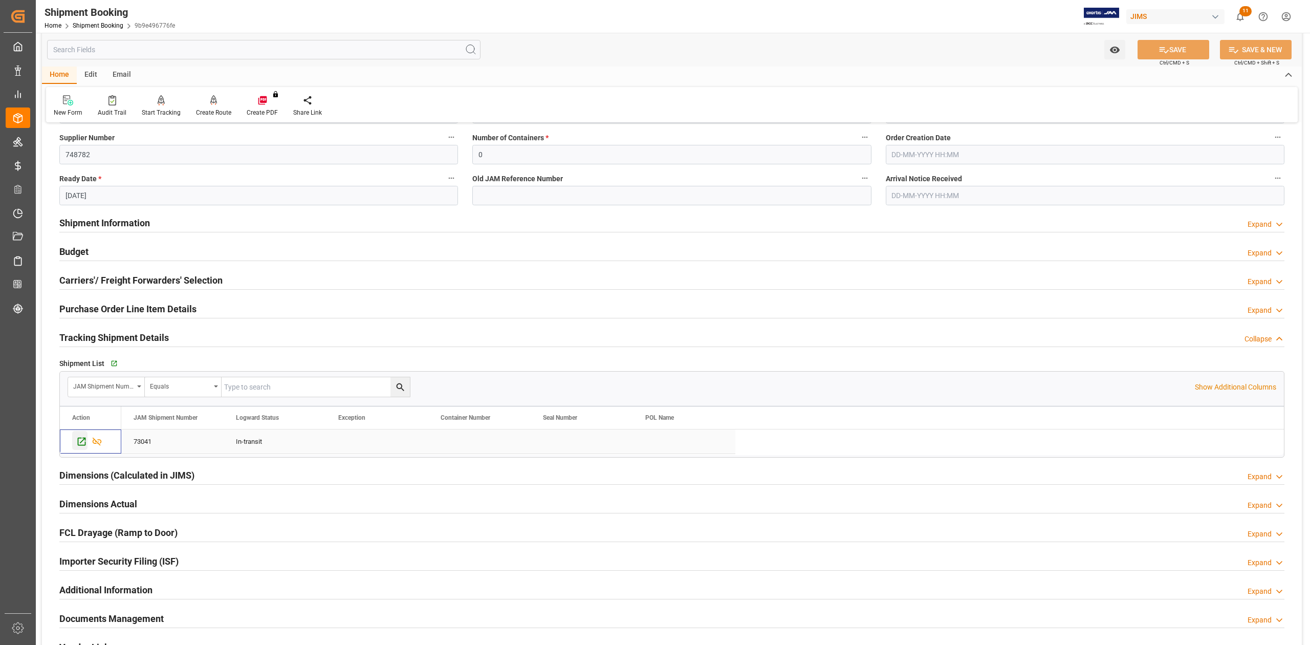
click at [83, 445] on icon "Press SPACE to select this row." at bounding box center [81, 441] width 11 height 11
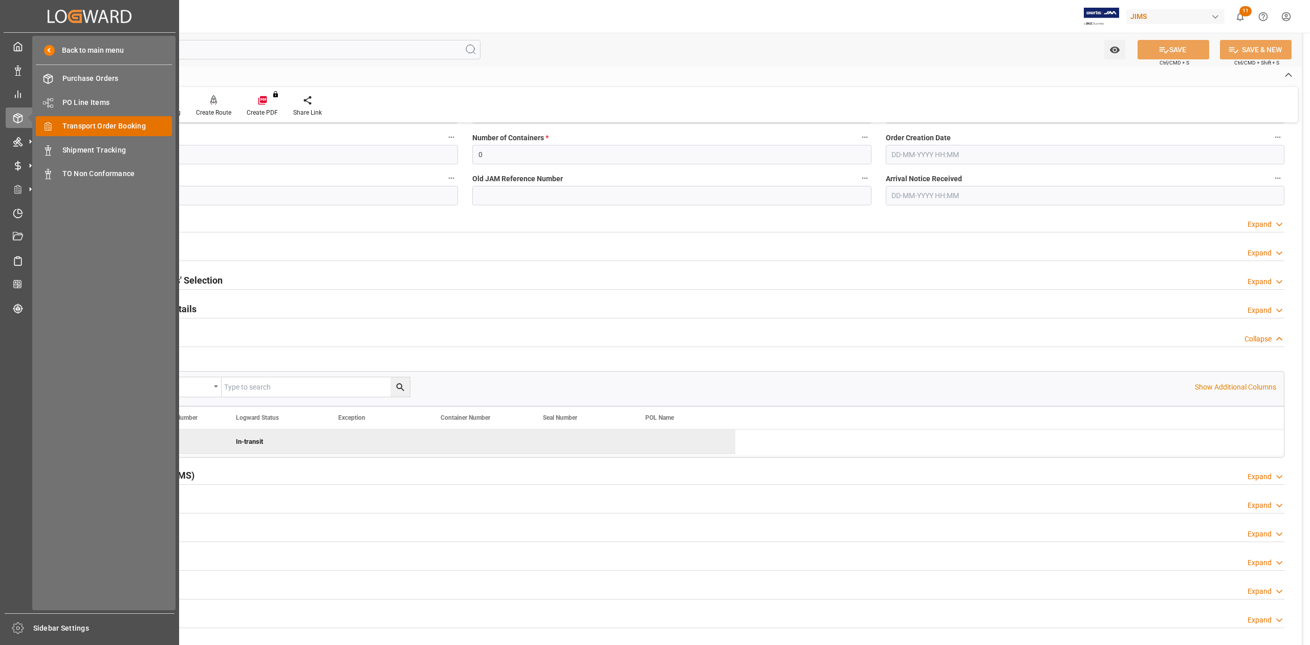
click at [105, 125] on span "Transport Order Booking" at bounding box center [117, 126] width 110 height 11
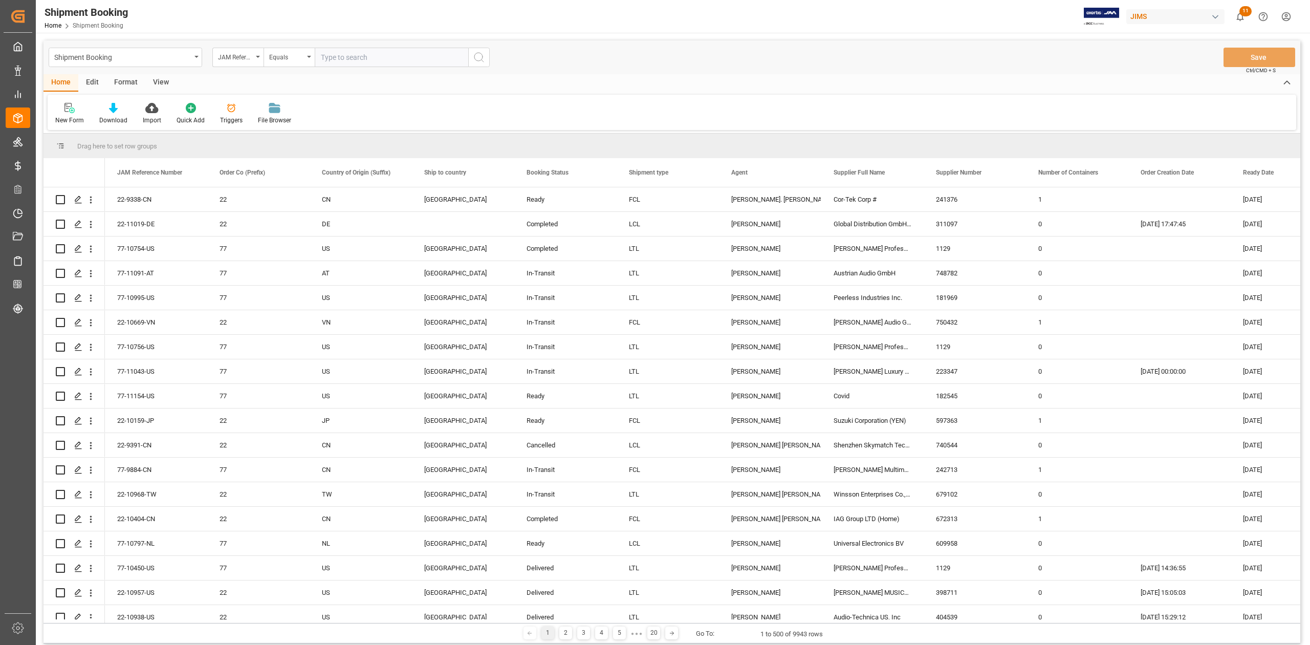
click at [382, 62] on input "text" at bounding box center [391, 57] width 153 height 19
click at [330, 57] on input "77-10844-CN" at bounding box center [391, 57] width 153 height 19
click at [387, 58] on input "77-10844-CN" at bounding box center [391, 57] width 153 height 19
type input "77-10844-CN"
click at [473, 58] on icon "search button" at bounding box center [479, 57] width 12 height 12
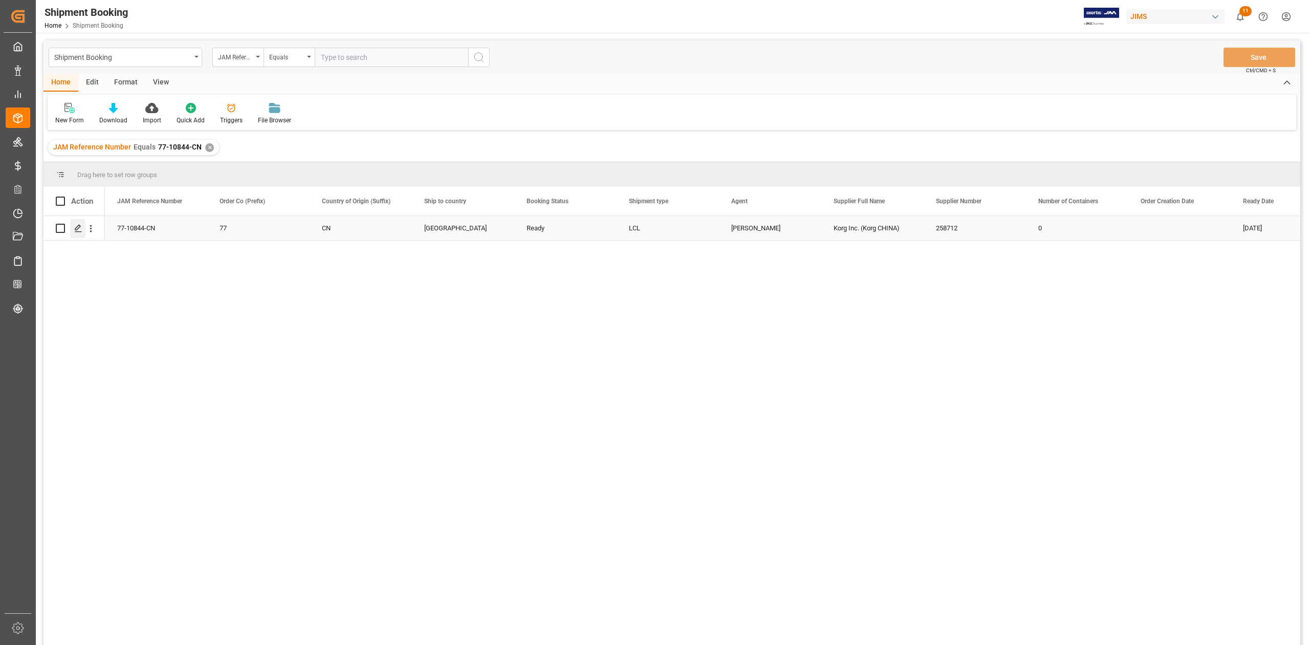
click at [80, 228] on icon "Press SPACE to select this row." at bounding box center [78, 228] width 8 height 8
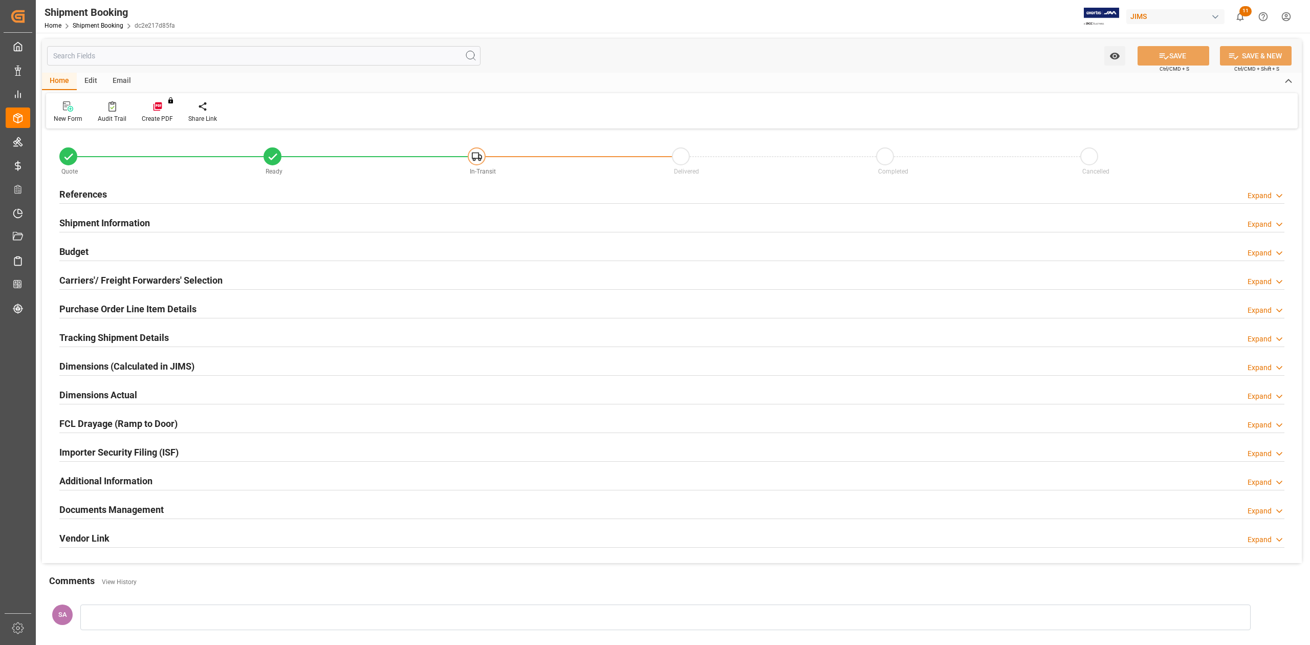
type input "0"
type input "[DATE]"
click at [92, 192] on h2 "References" at bounding box center [83, 194] width 48 height 14
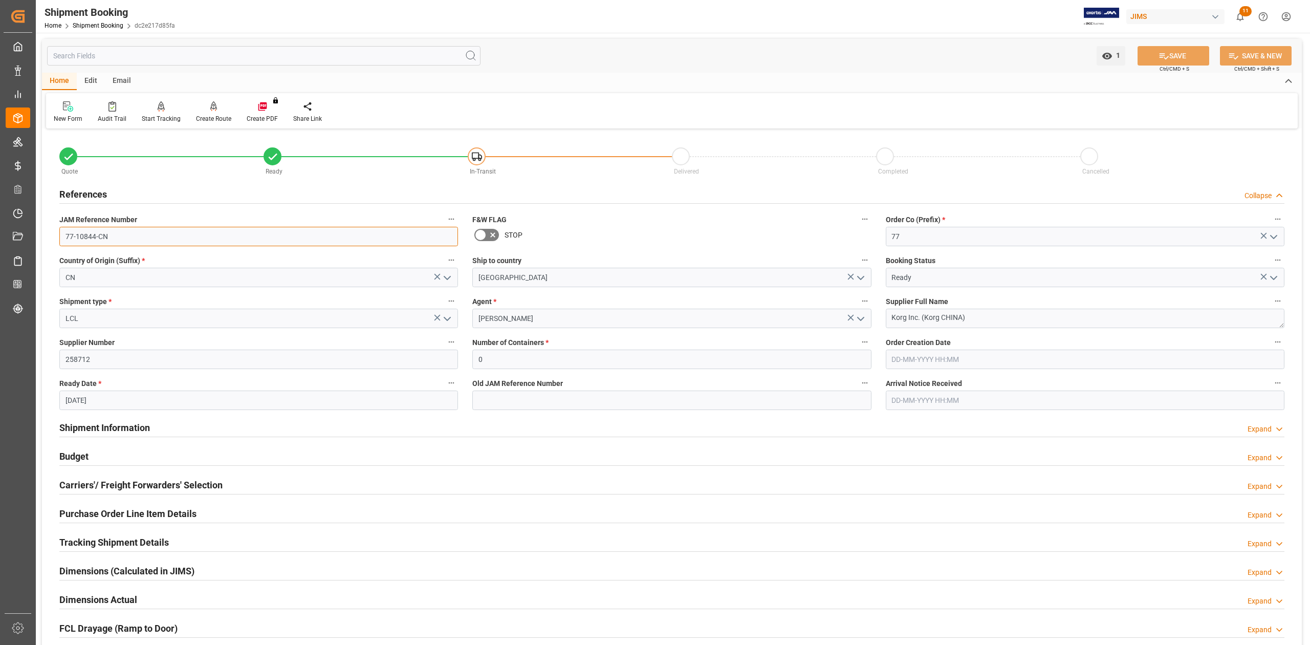
click at [138, 234] on input "77-10844-CN" at bounding box center [258, 236] width 399 height 19
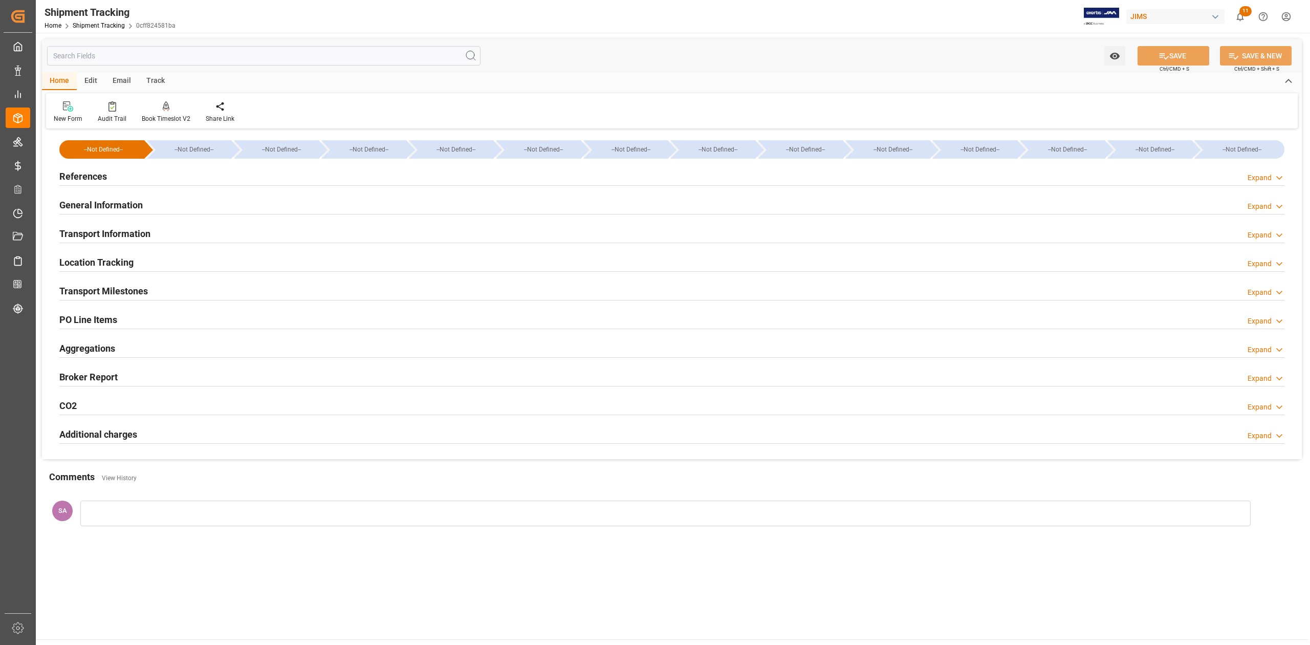
click at [124, 290] on h2 "Transport Milestones" at bounding box center [103, 291] width 89 height 14
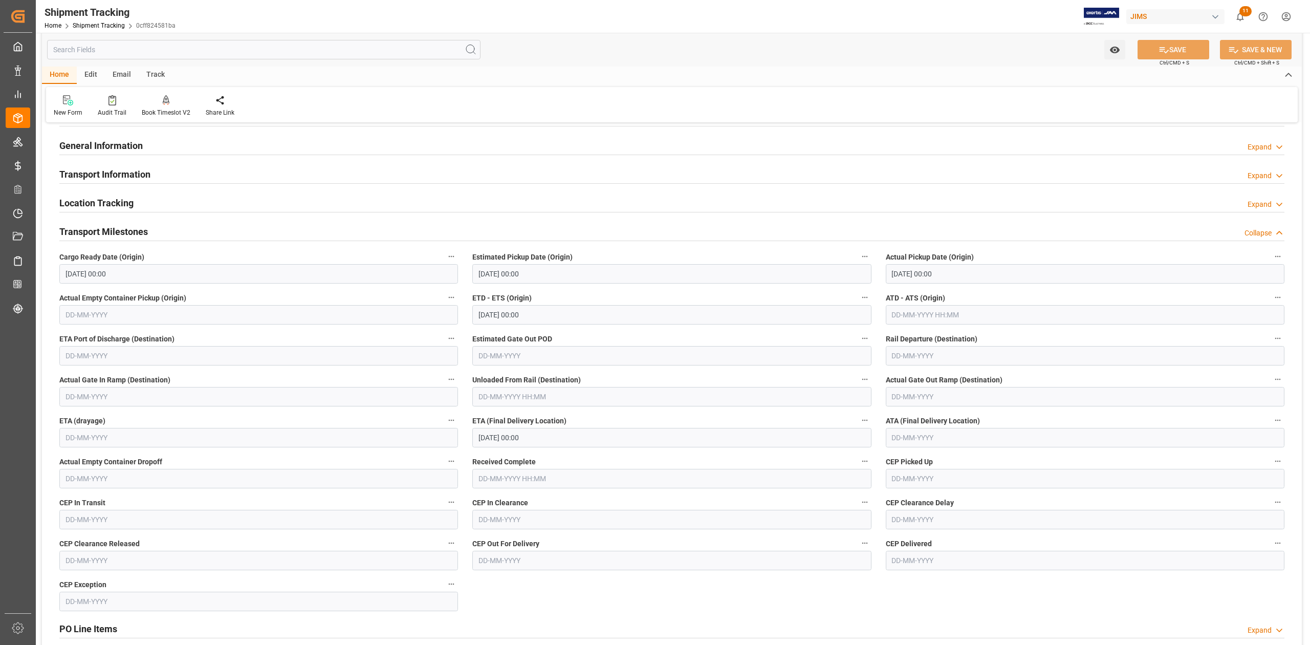
scroll to position [136, 0]
